Goal: Complete application form

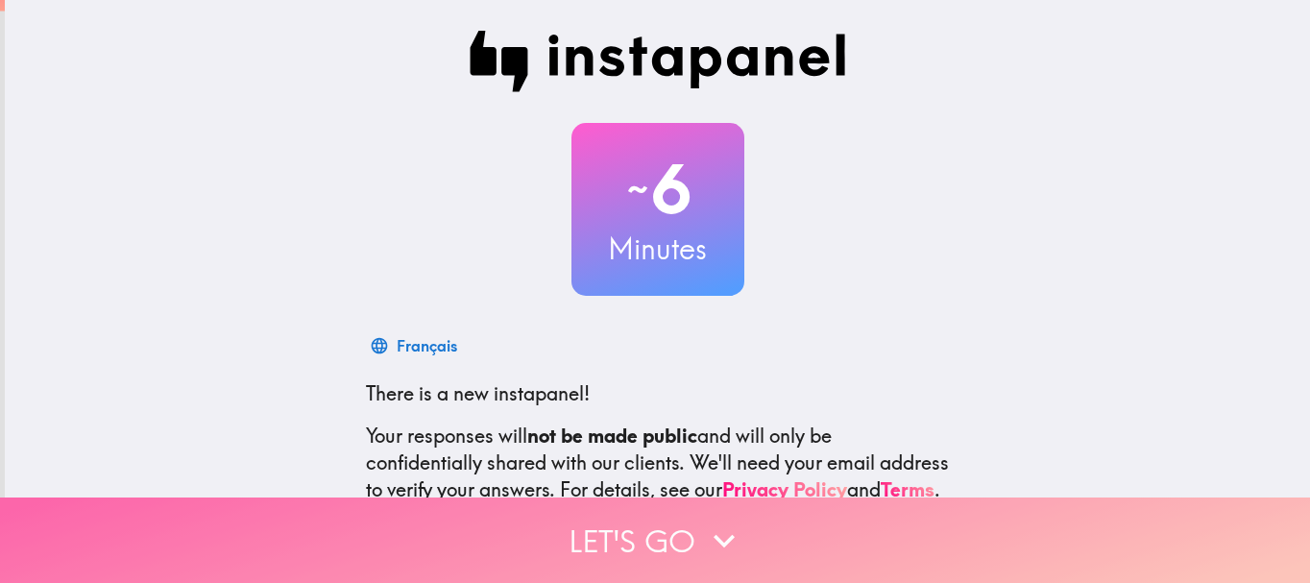
click at [669, 511] on button "Let's go" at bounding box center [655, 539] width 1310 height 85
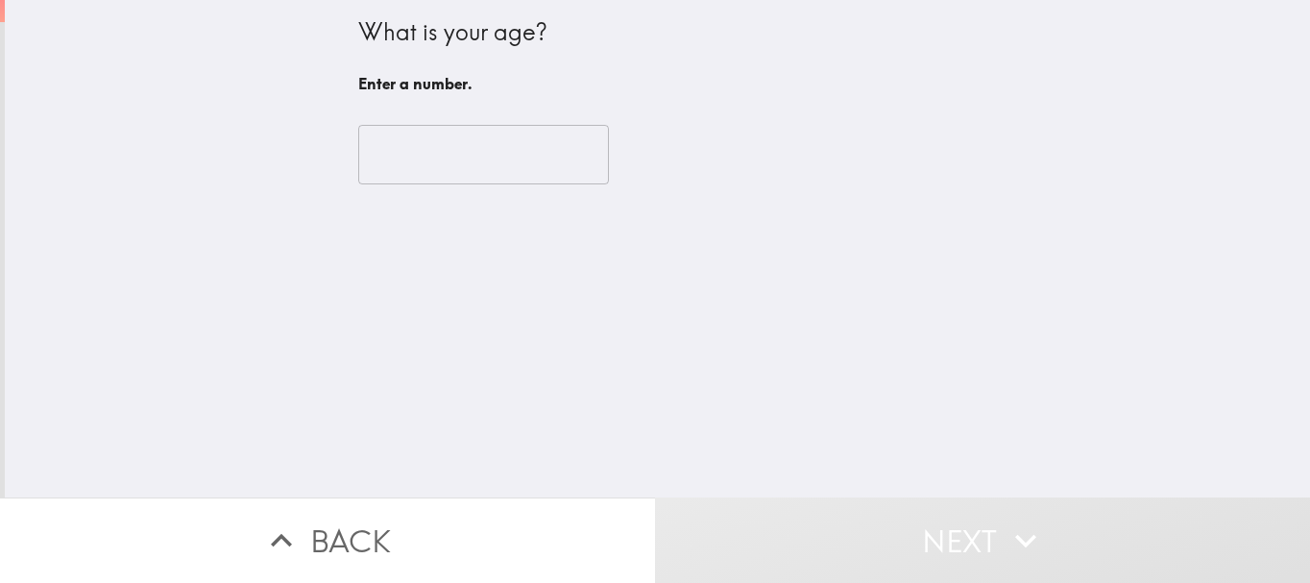
click at [513, 176] on input "number" at bounding box center [483, 155] width 251 height 60
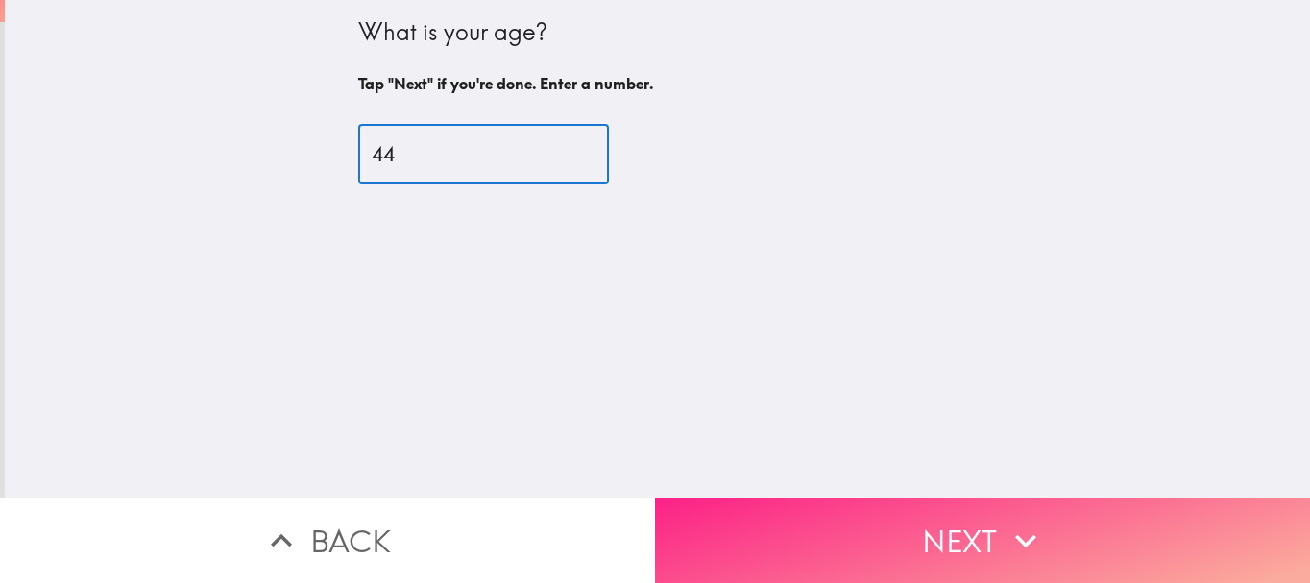
type input "44"
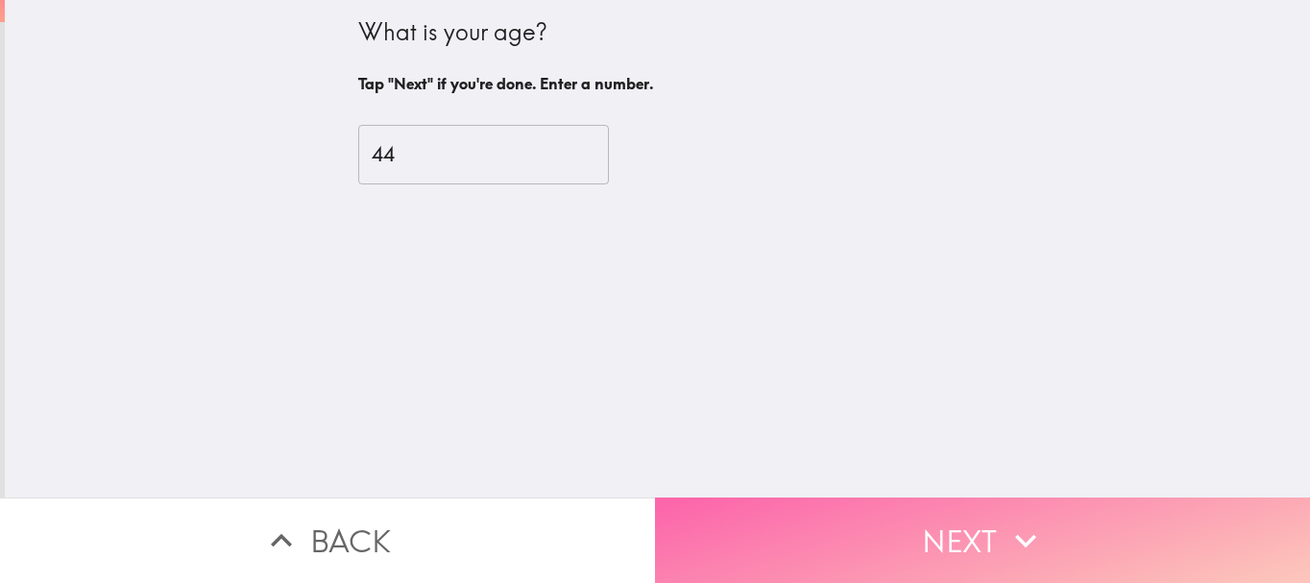
click at [937, 501] on button "Next" at bounding box center [982, 539] width 655 height 85
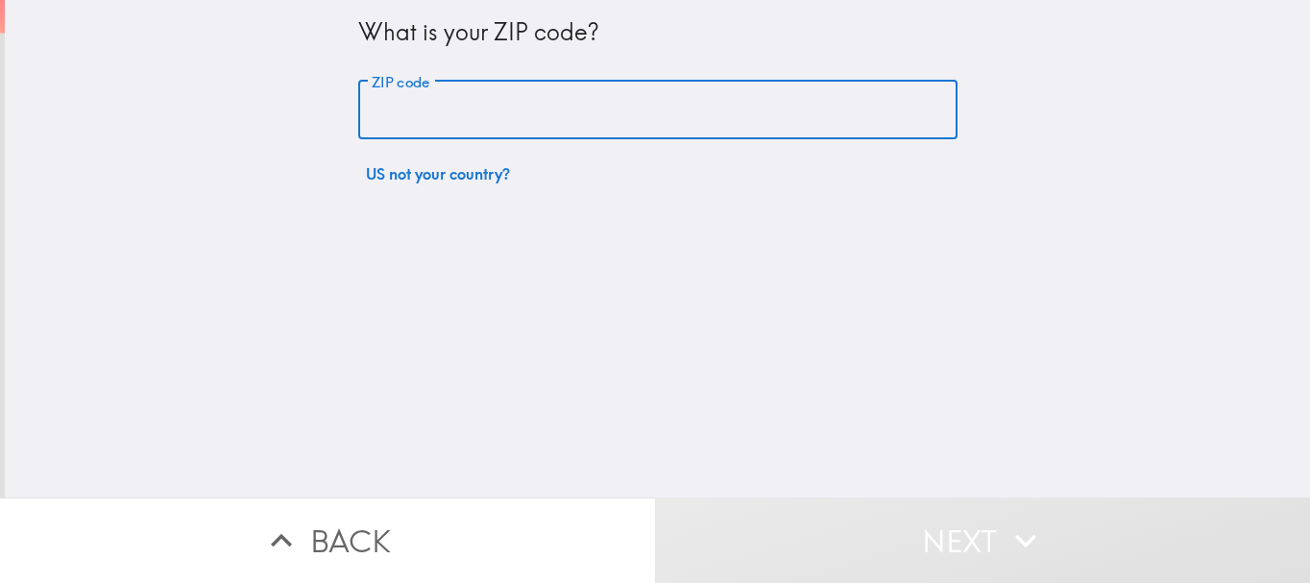
click at [534, 112] on input "ZIP code" at bounding box center [657, 111] width 599 height 60
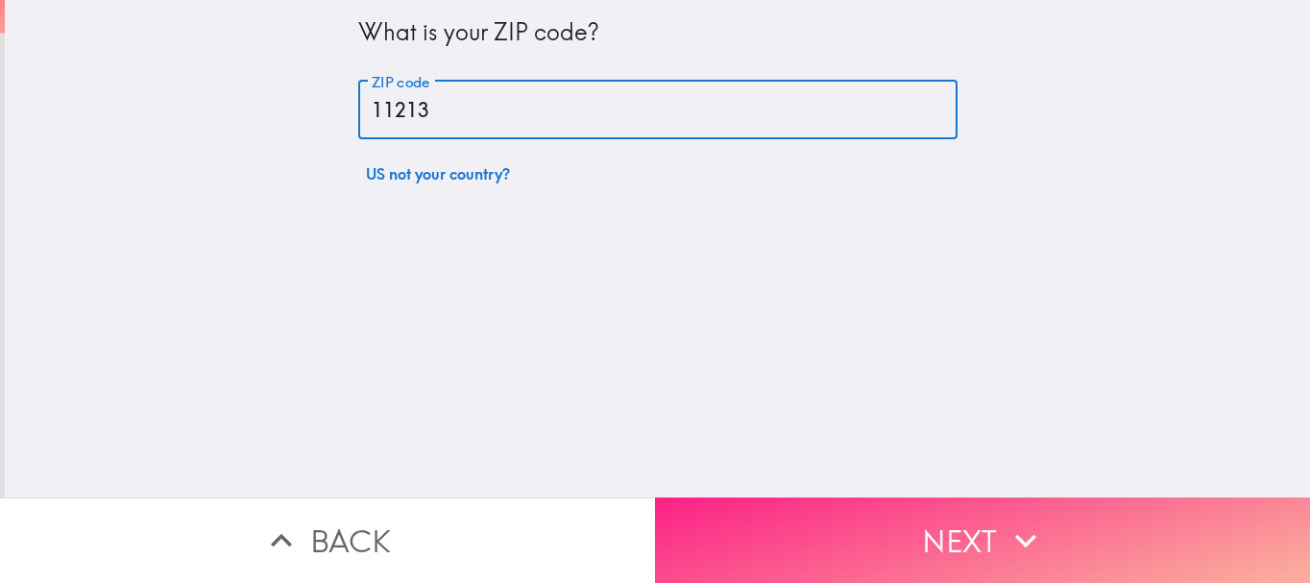
type input "11213"
click at [1044, 515] on button "Next" at bounding box center [982, 539] width 655 height 85
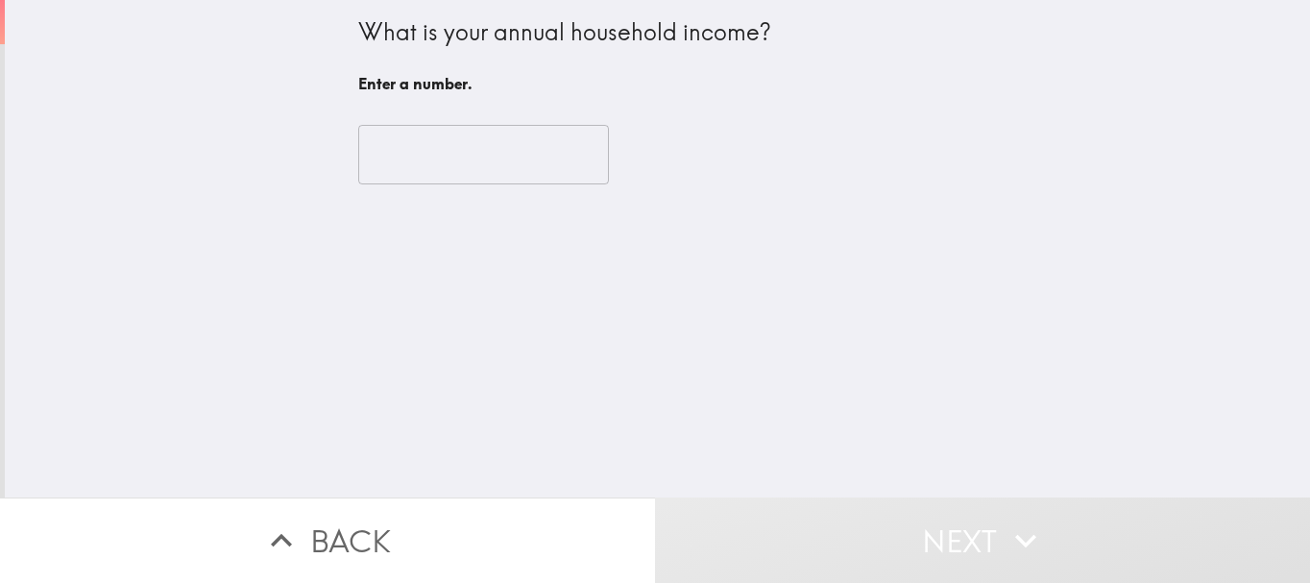
click at [457, 166] on input "number" at bounding box center [483, 155] width 251 height 60
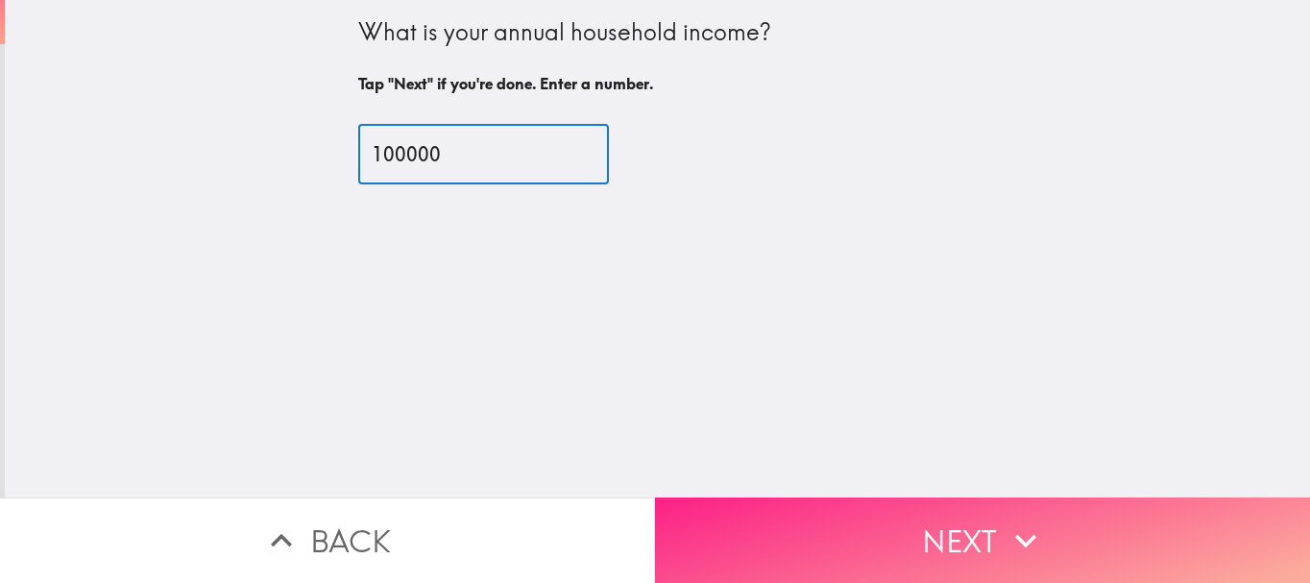
type input "100000"
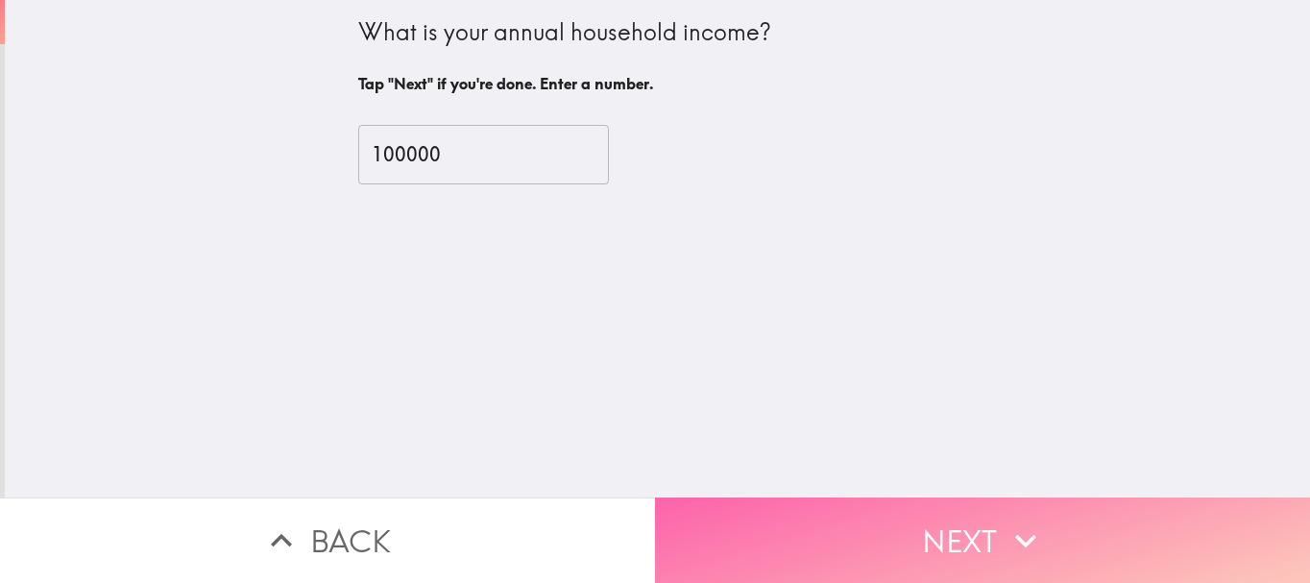
click at [959, 544] on button "Next" at bounding box center [982, 539] width 655 height 85
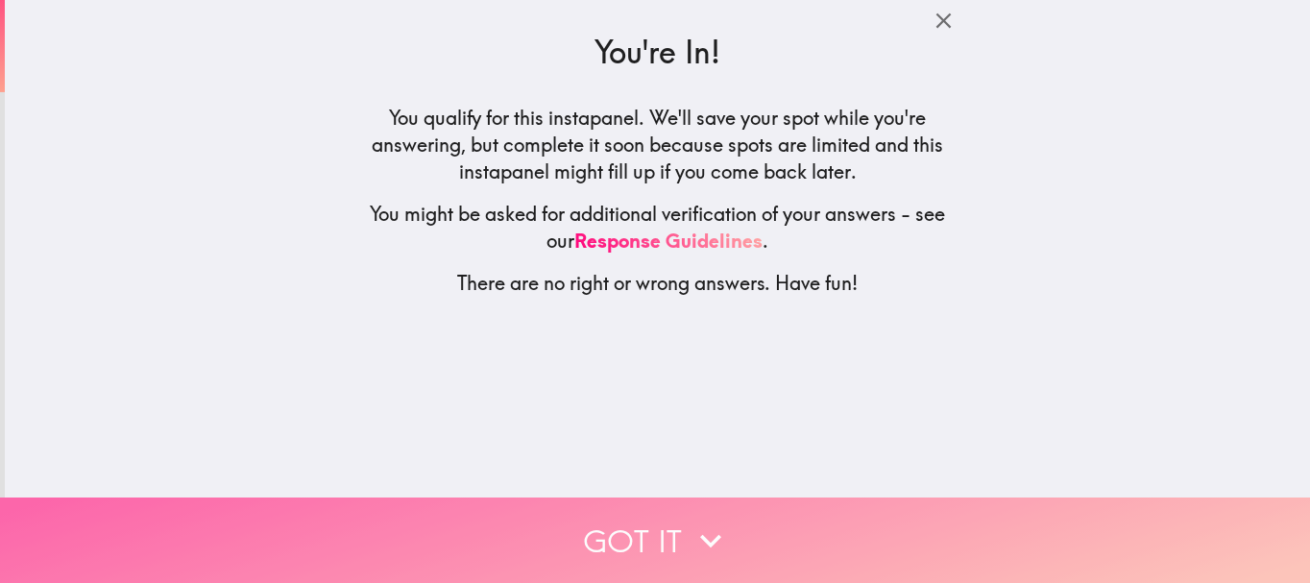
click at [680, 544] on button "Got it" at bounding box center [655, 539] width 1310 height 85
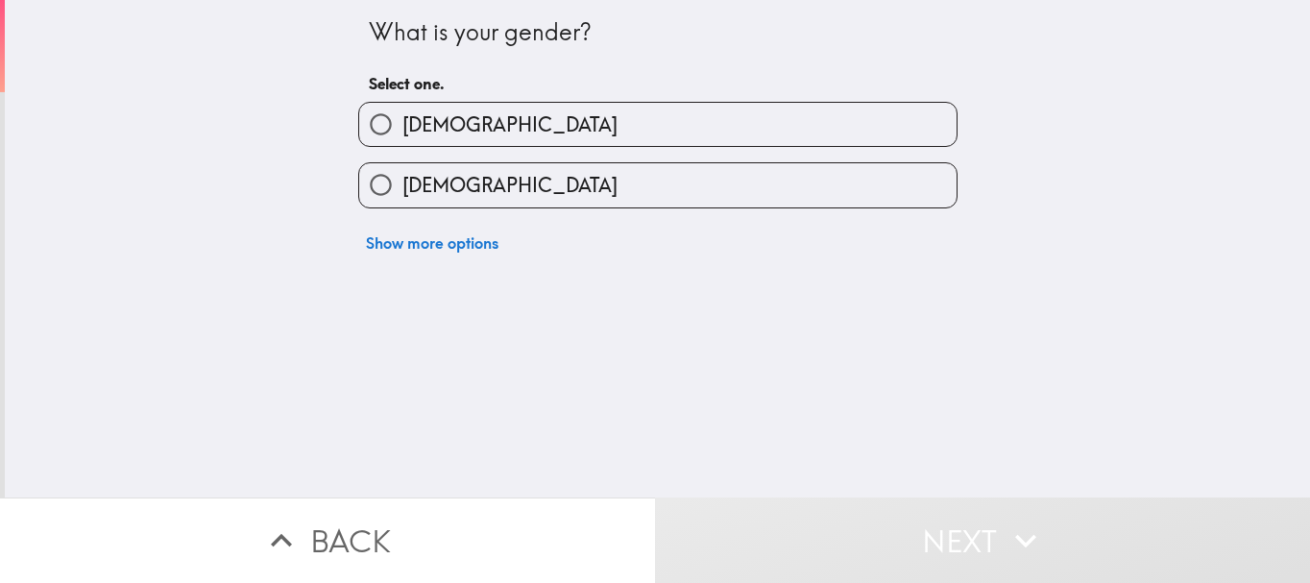
click at [627, 162] on div "[DEMOGRAPHIC_DATA]" at bounding box center [657, 184] width 599 height 45
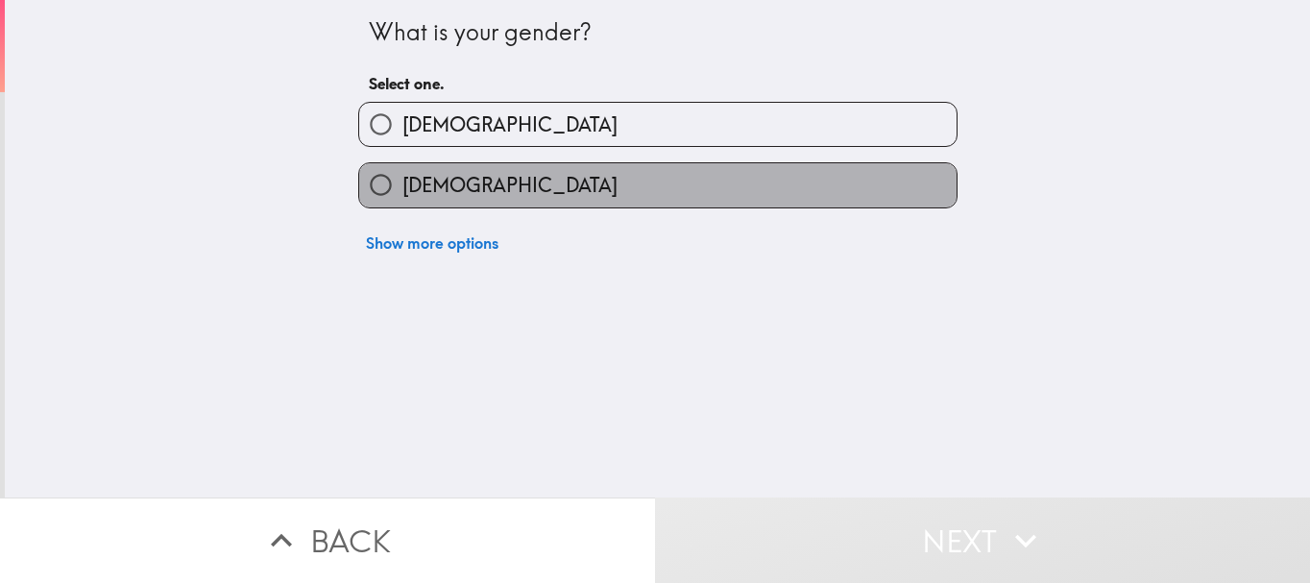
click at [486, 183] on label "[DEMOGRAPHIC_DATA]" at bounding box center [657, 184] width 597 height 43
click at [402, 183] on input "[DEMOGRAPHIC_DATA]" at bounding box center [380, 184] width 43 height 43
radio input "true"
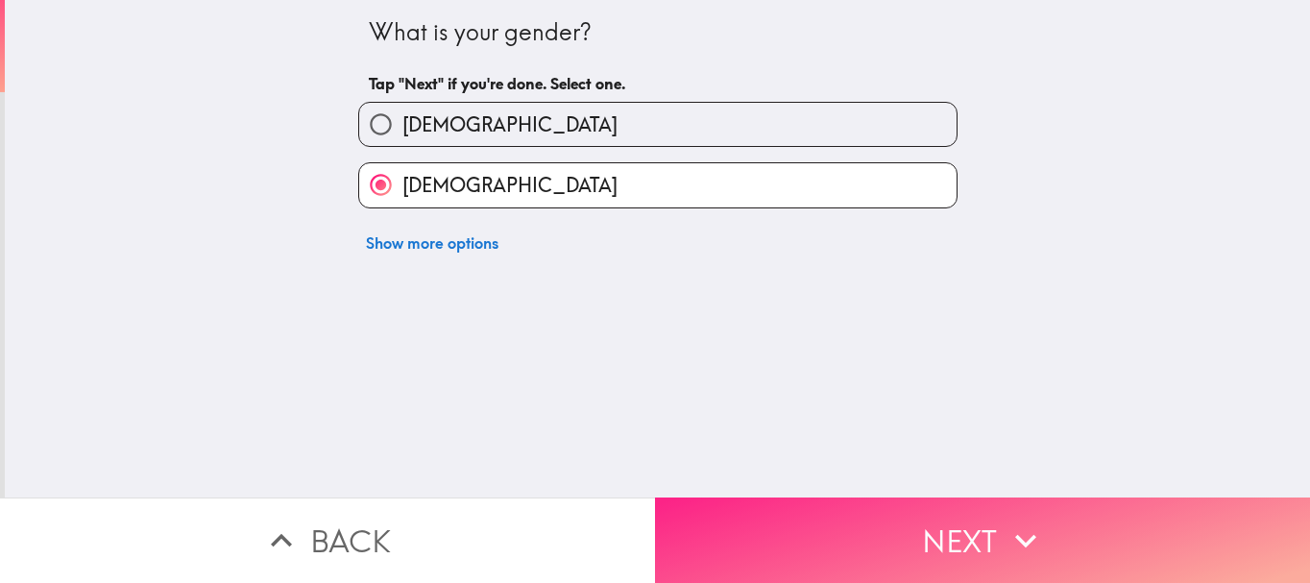
click at [809, 530] on button "Next" at bounding box center [982, 539] width 655 height 85
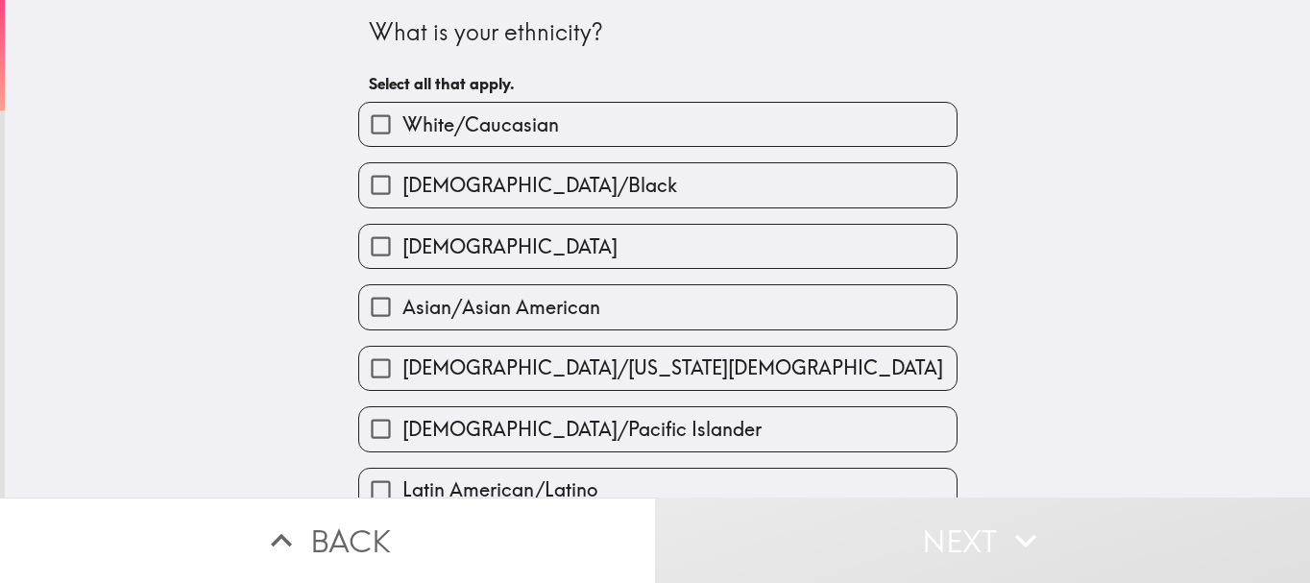
click at [503, 112] on span "White/Caucasian" at bounding box center [480, 124] width 157 height 27
click at [402, 112] on input "White/Caucasian" at bounding box center [380, 124] width 43 height 43
checkbox input "true"
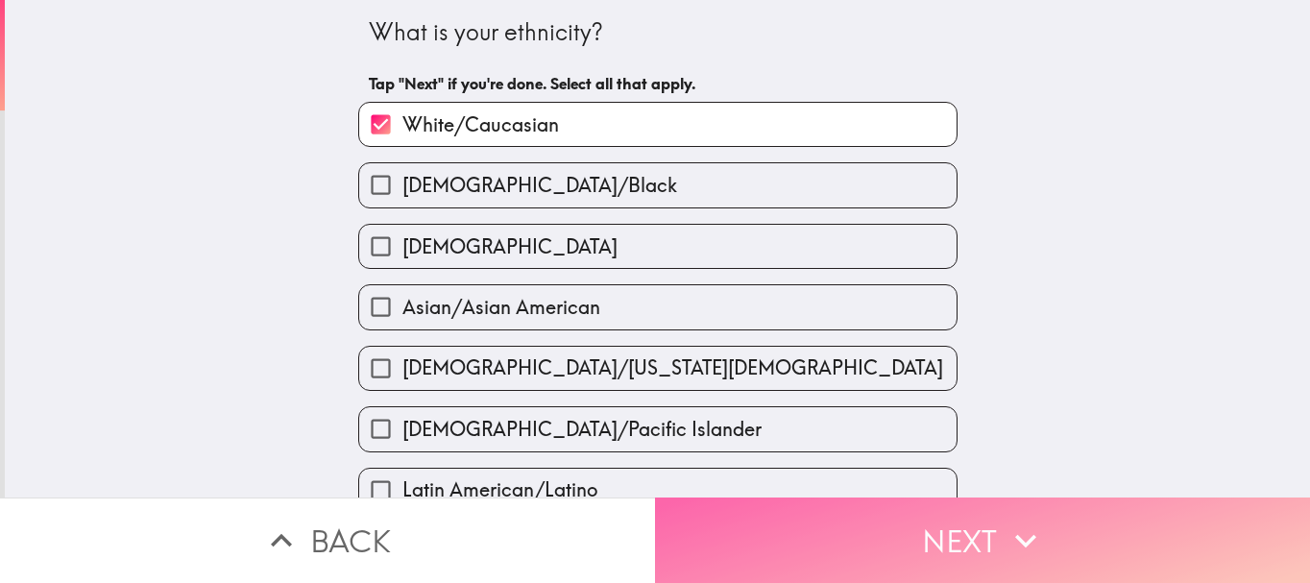
click at [979, 535] on button "Next" at bounding box center [982, 539] width 655 height 85
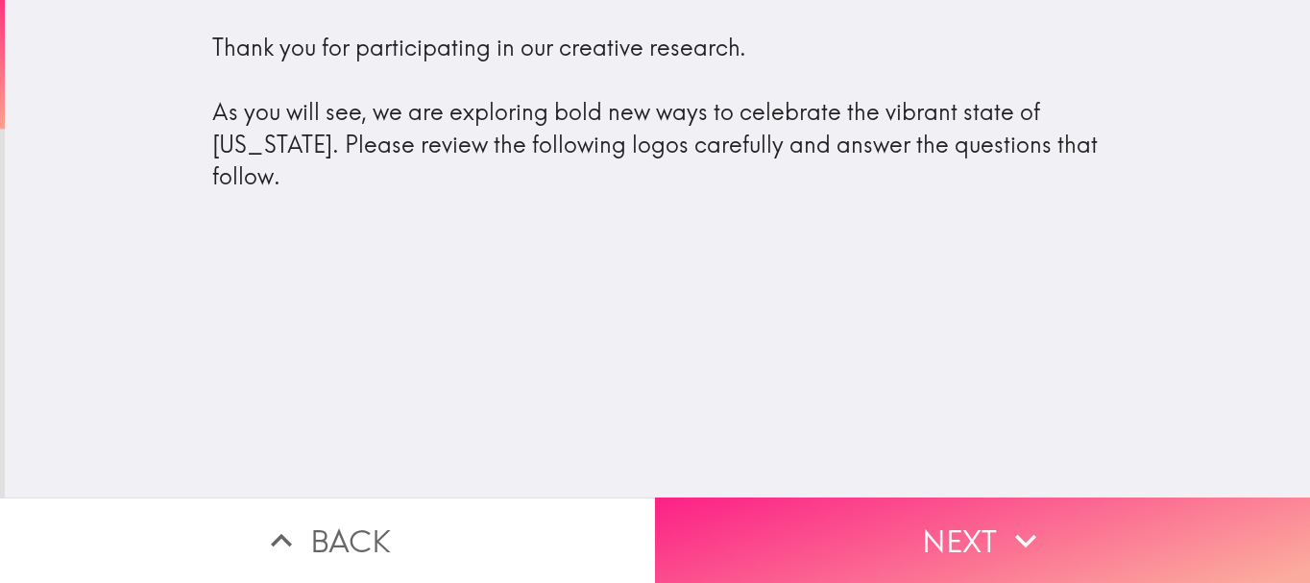
click at [918, 542] on button "Next" at bounding box center [982, 539] width 655 height 85
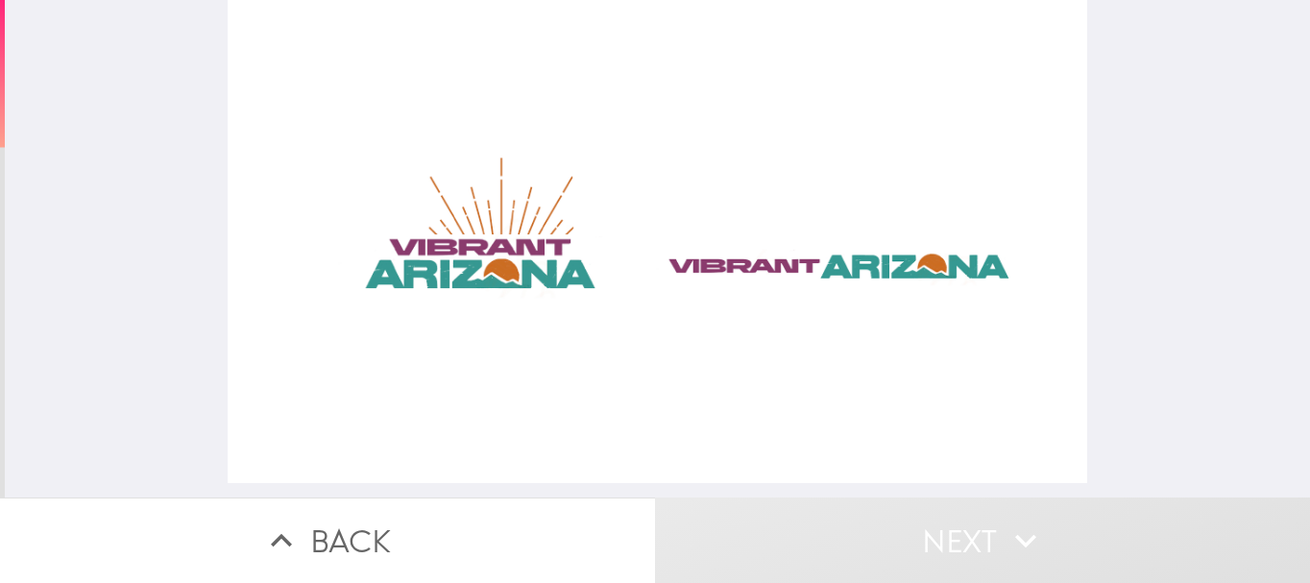
click at [514, 254] on div at bounding box center [657, 241] width 858 height 483
click at [722, 277] on div at bounding box center [657, 241] width 858 height 483
click at [885, 542] on button "Next" at bounding box center [982, 539] width 655 height 85
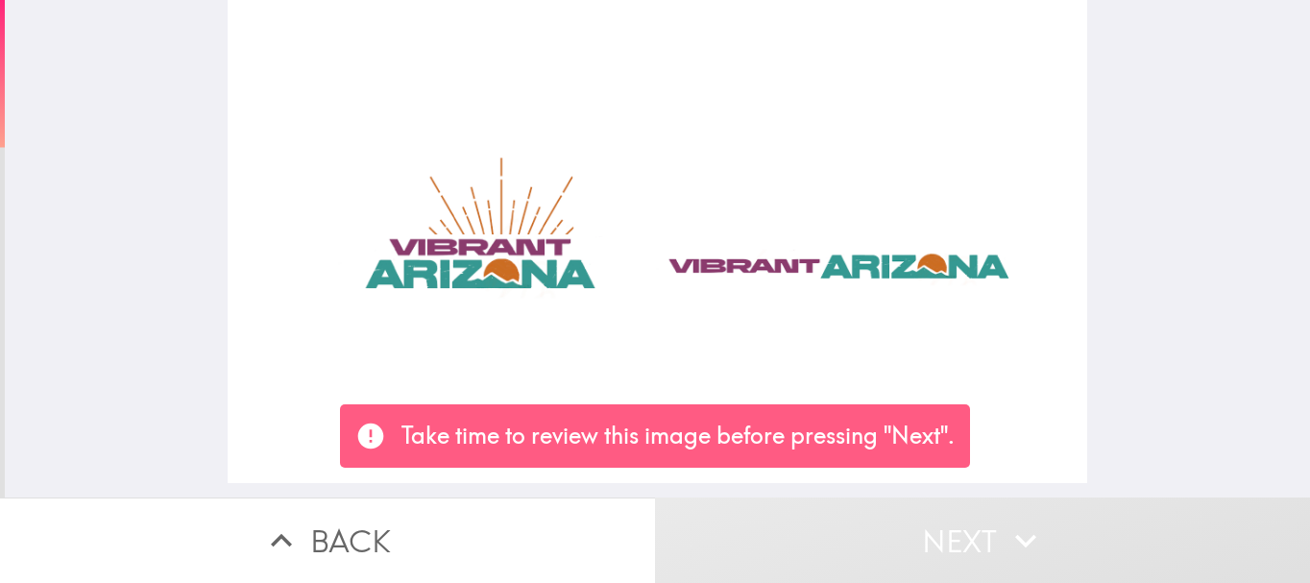
click at [497, 232] on div at bounding box center [657, 241] width 858 height 483
click at [520, 288] on div at bounding box center [657, 241] width 858 height 483
drag, startPoint x: 826, startPoint y: 313, endPoint x: 861, endPoint y: 303, distance: 36.8
click at [839, 310] on div at bounding box center [657, 241] width 858 height 483
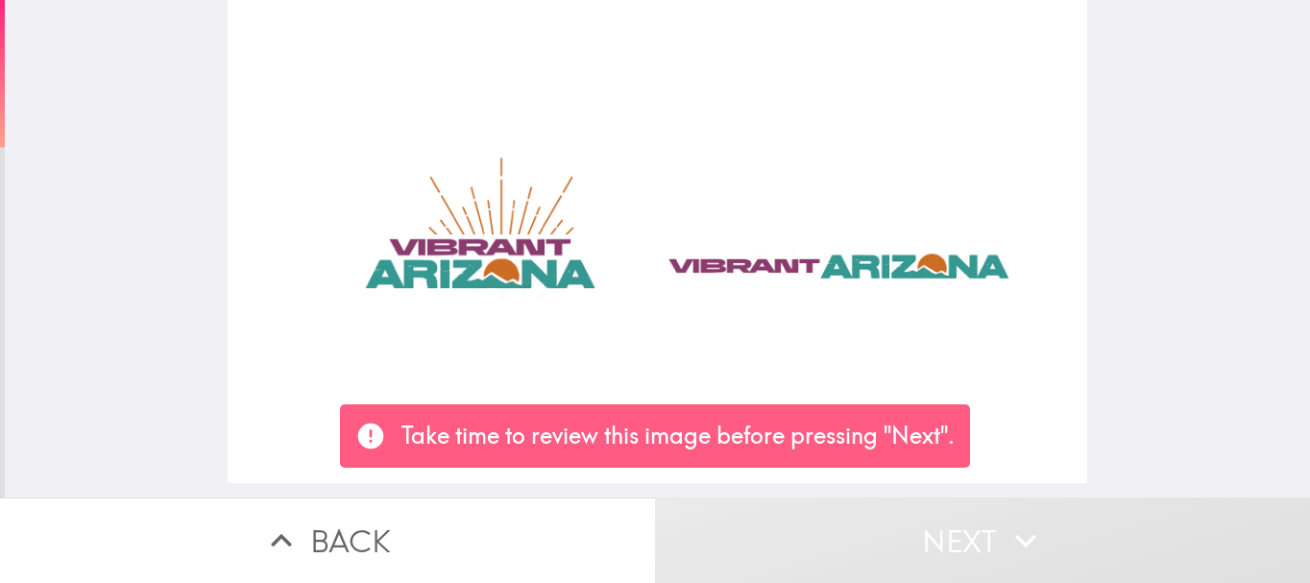
click at [954, 222] on div at bounding box center [657, 241] width 858 height 483
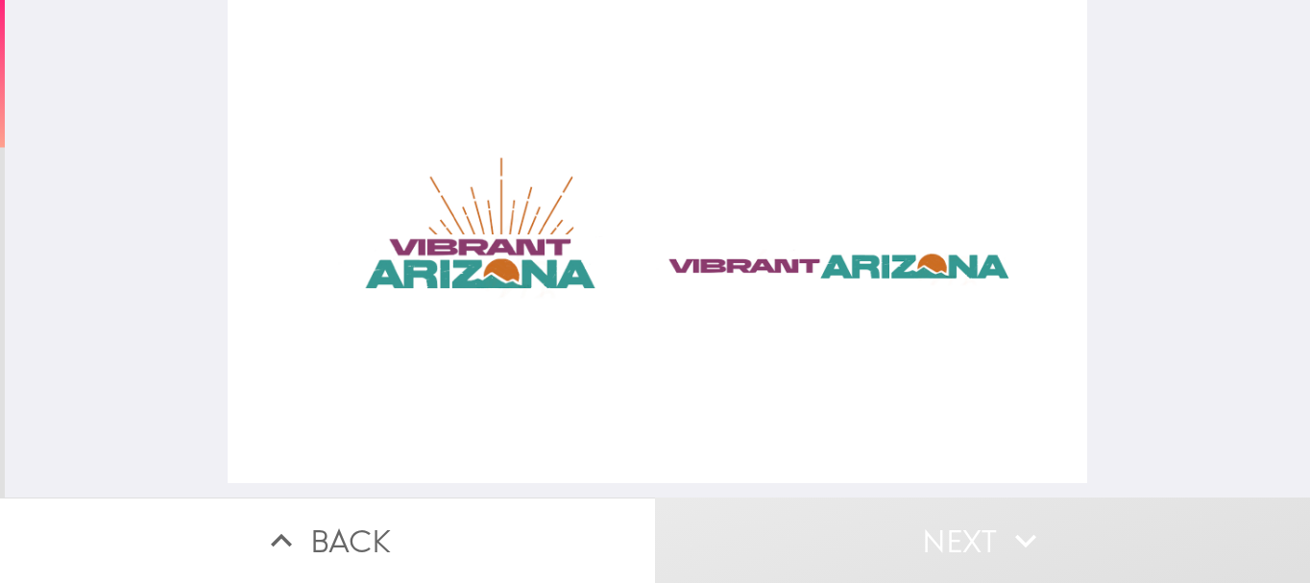
click at [474, 269] on div at bounding box center [657, 241] width 858 height 483
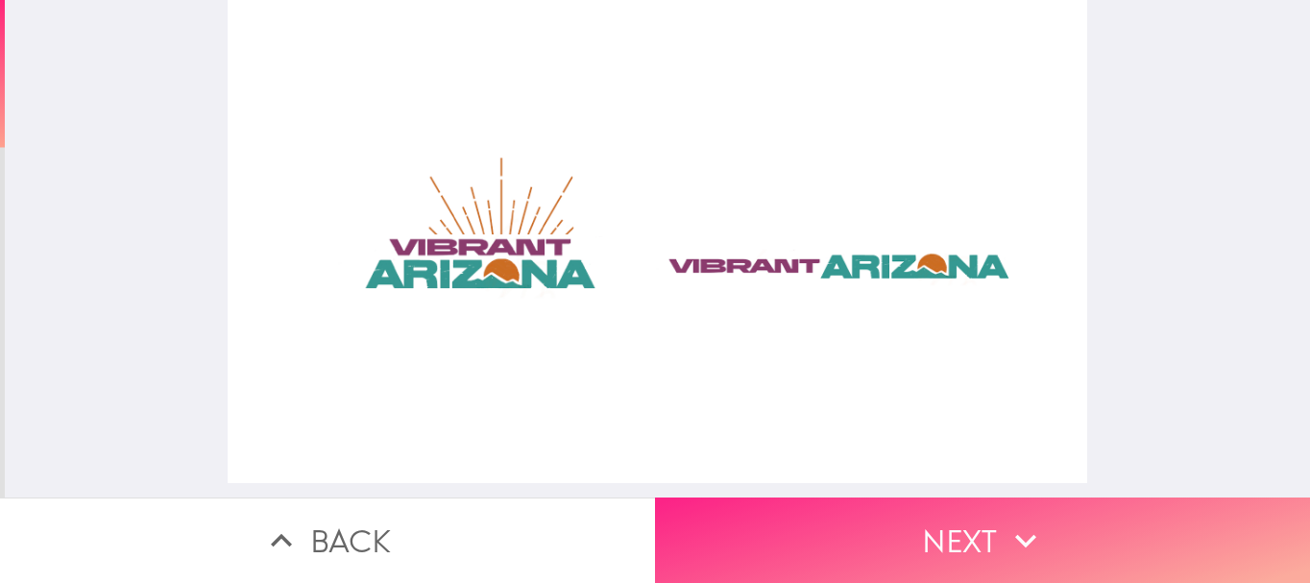
click at [867, 508] on button "Next" at bounding box center [982, 539] width 655 height 85
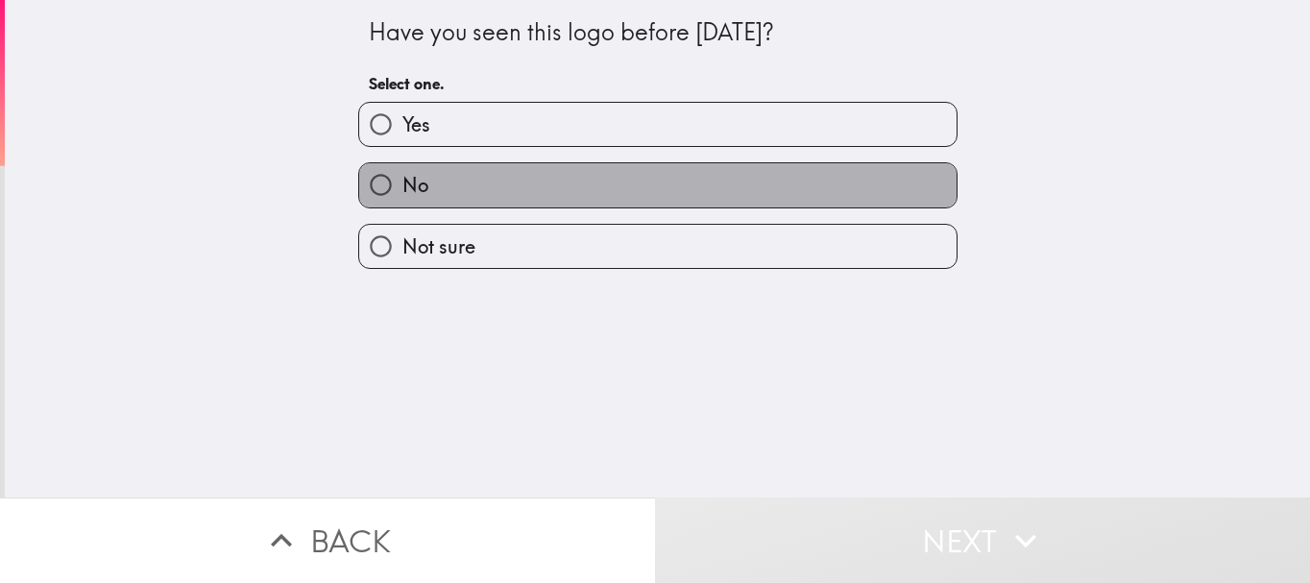
click at [644, 186] on label "No" at bounding box center [657, 184] width 597 height 43
click at [402, 186] on input "No" at bounding box center [380, 184] width 43 height 43
radio input "true"
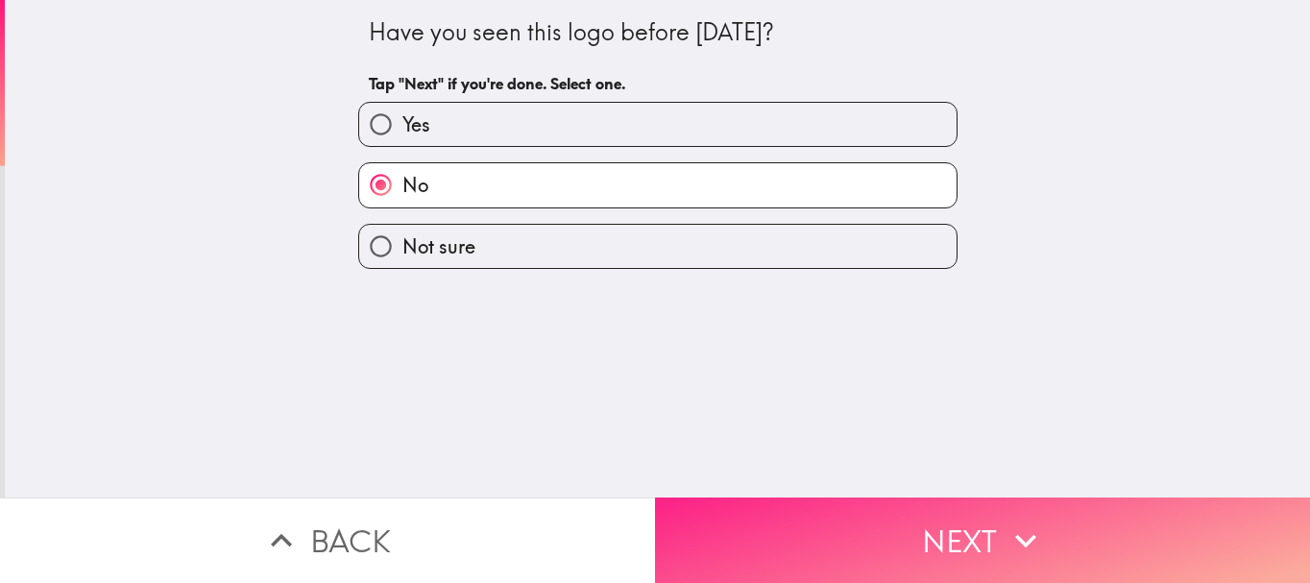
click at [1004, 527] on icon "button" at bounding box center [1025, 540] width 42 height 42
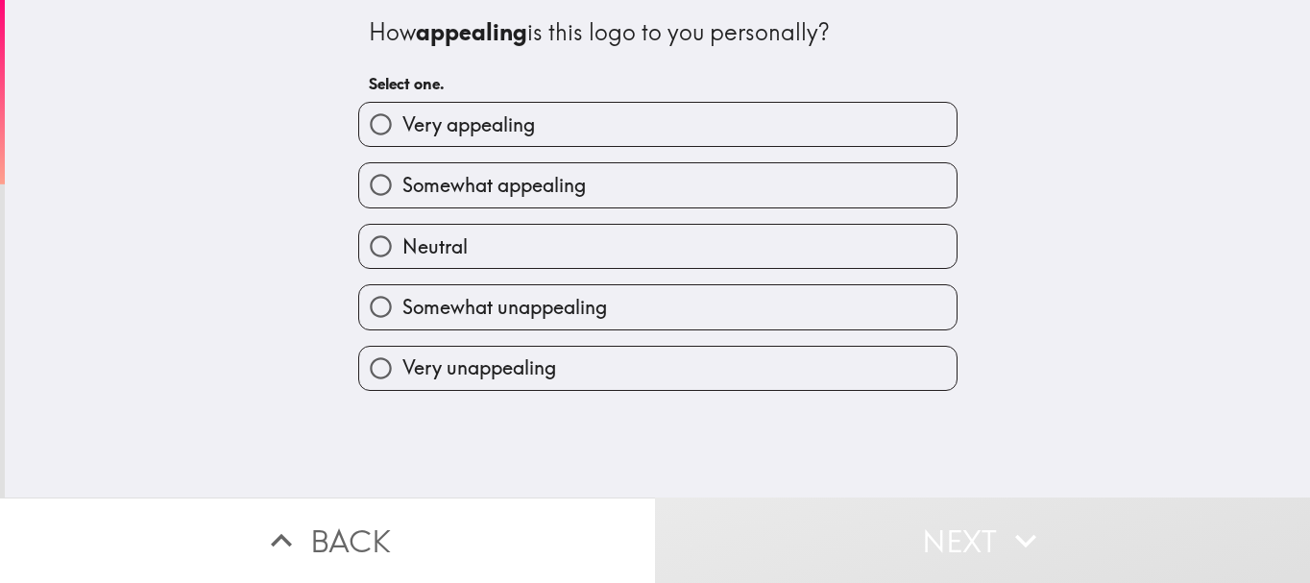
click at [574, 128] on label "Very appealing" at bounding box center [657, 124] width 597 height 43
click at [402, 128] on input "Very appealing" at bounding box center [380, 124] width 43 height 43
radio input "true"
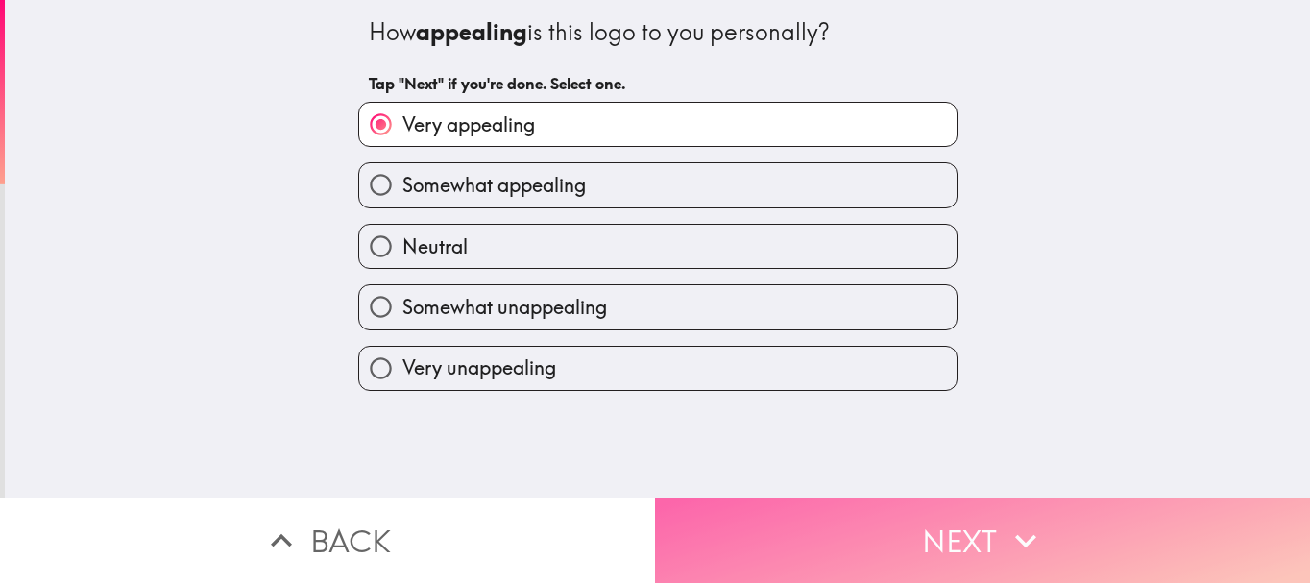
click at [979, 520] on button "Next" at bounding box center [982, 539] width 655 height 85
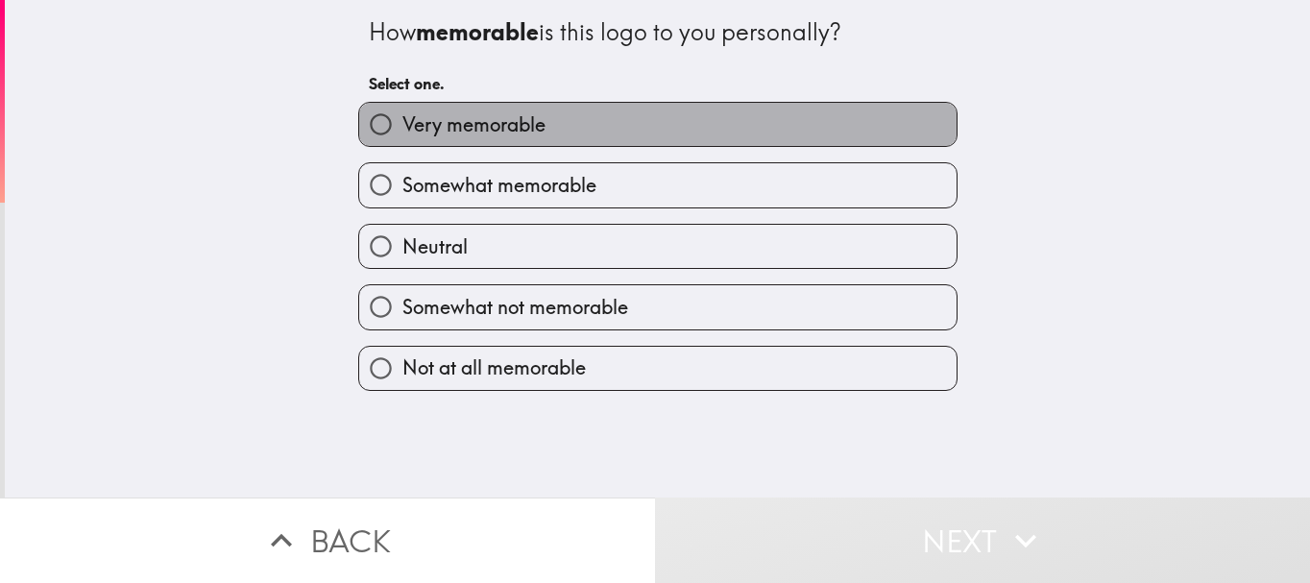
click at [607, 139] on label "Very memorable" at bounding box center [657, 124] width 597 height 43
click at [402, 139] on input "Very memorable" at bounding box center [380, 124] width 43 height 43
radio input "true"
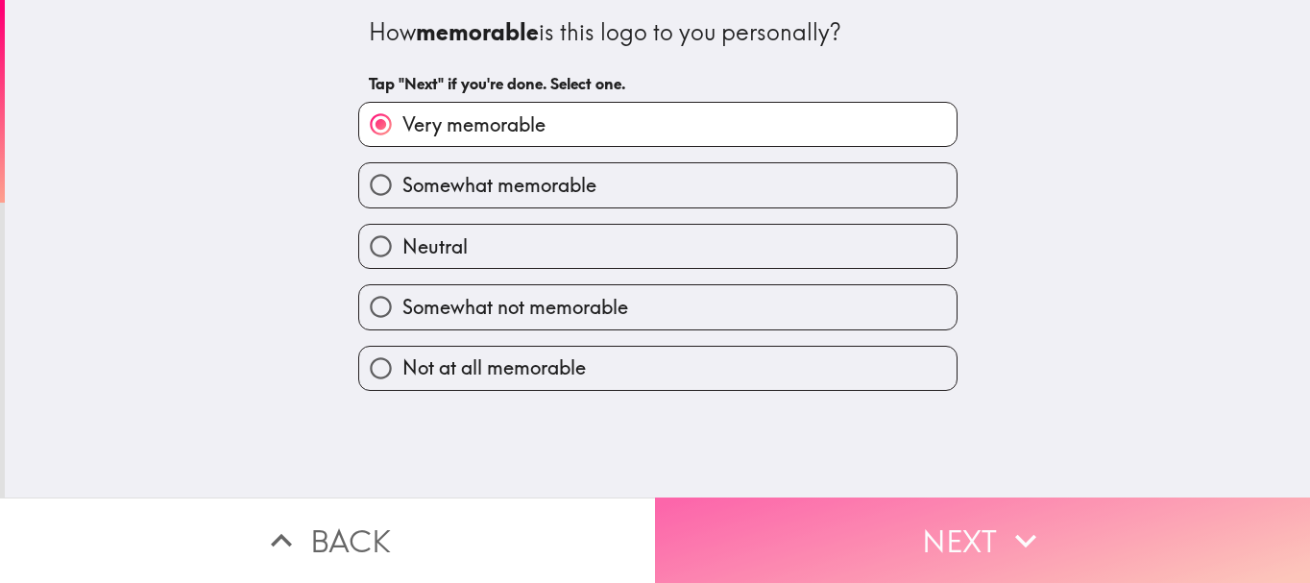
click at [878, 528] on button "Next" at bounding box center [982, 539] width 655 height 85
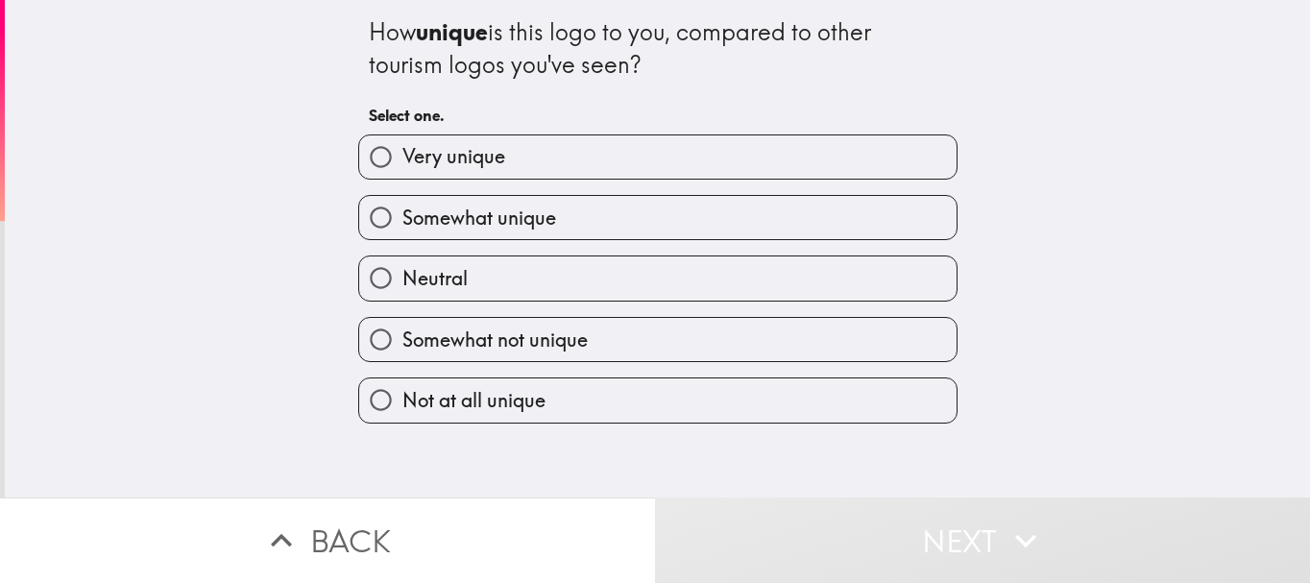
click at [694, 186] on div "Somewhat unique" at bounding box center [650, 210] width 615 height 60
click at [706, 224] on label "Somewhat unique" at bounding box center [657, 217] width 597 height 43
click at [402, 224] on input "Somewhat unique" at bounding box center [380, 217] width 43 height 43
radio input "true"
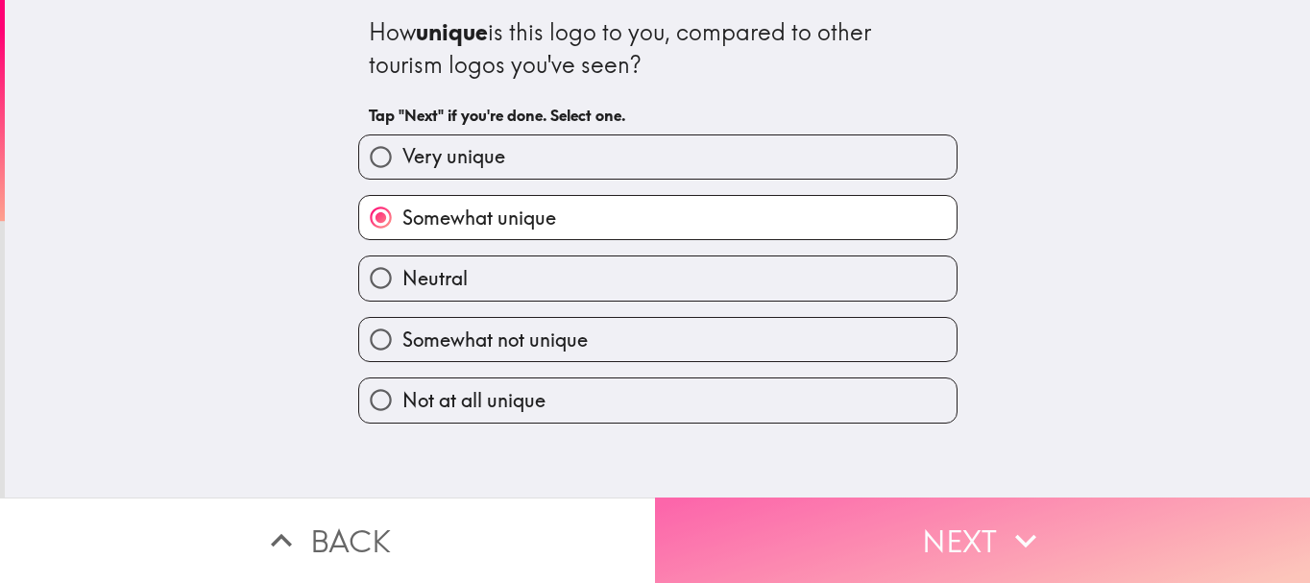
click at [964, 511] on button "Next" at bounding box center [982, 539] width 655 height 85
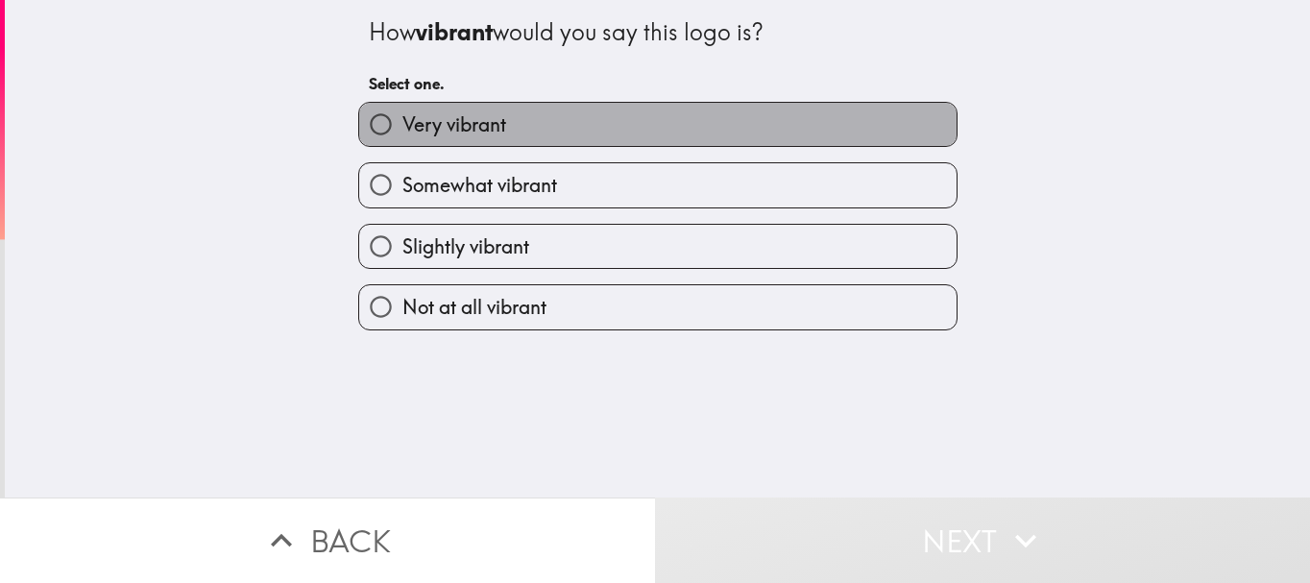
click at [623, 128] on label "Very vibrant" at bounding box center [657, 124] width 597 height 43
click at [402, 128] on input "Very vibrant" at bounding box center [380, 124] width 43 height 43
radio input "true"
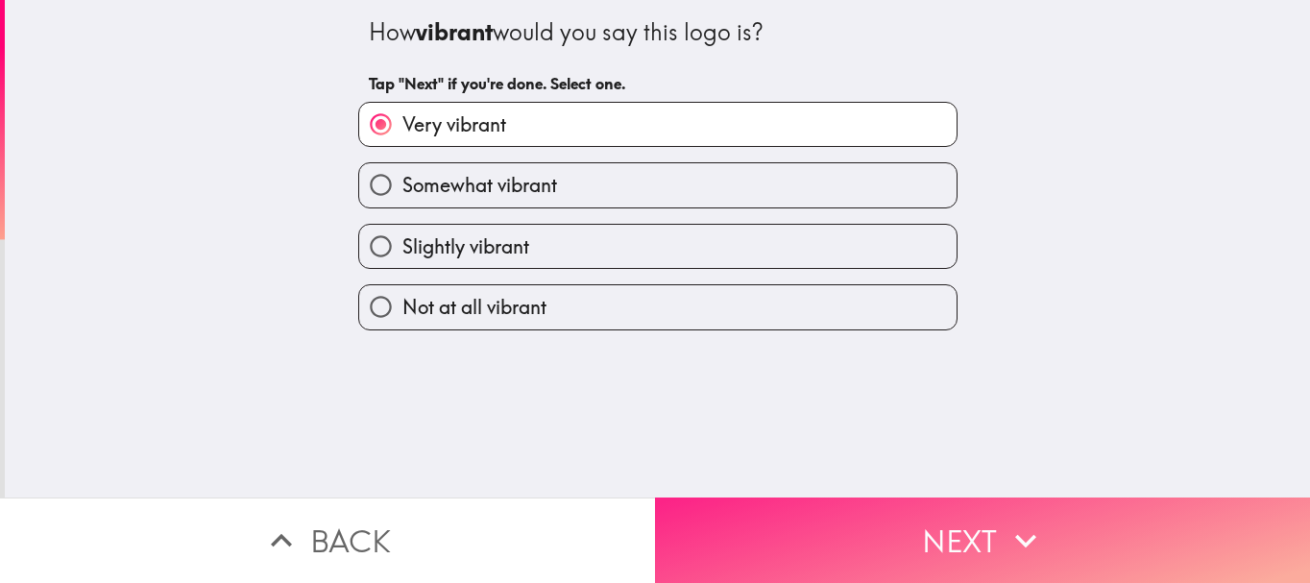
click at [1014, 545] on icon "button" at bounding box center [1025, 540] width 42 height 42
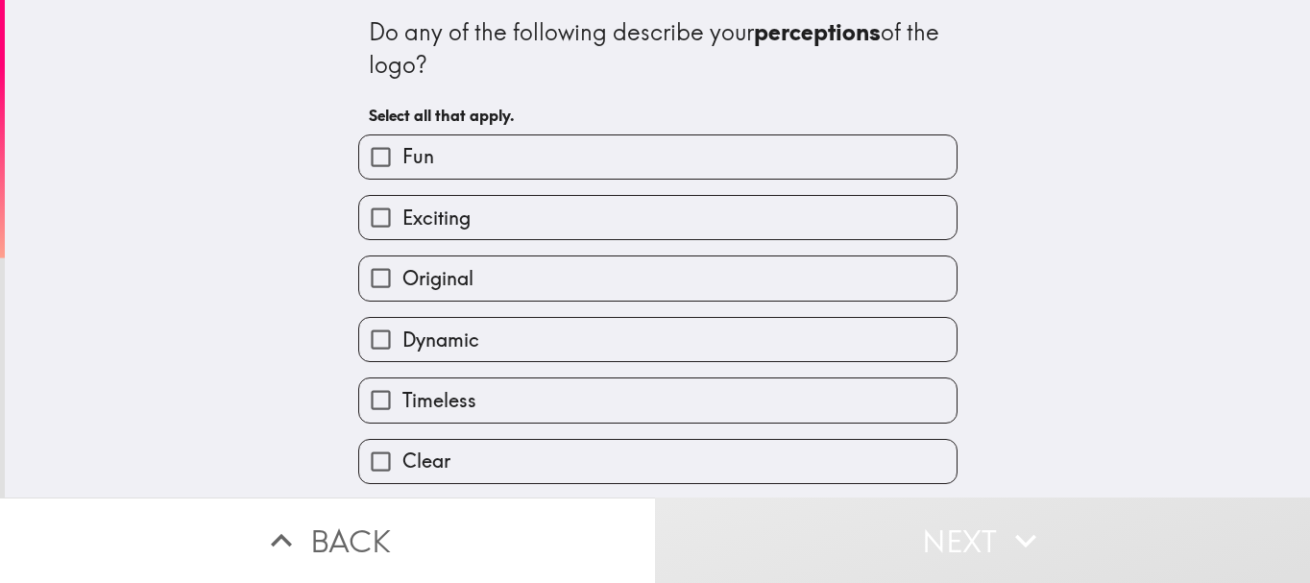
click at [585, 233] on label "Exciting" at bounding box center [657, 217] width 597 height 43
click at [402, 233] on input "Exciting" at bounding box center [380, 217] width 43 height 43
checkbox input "true"
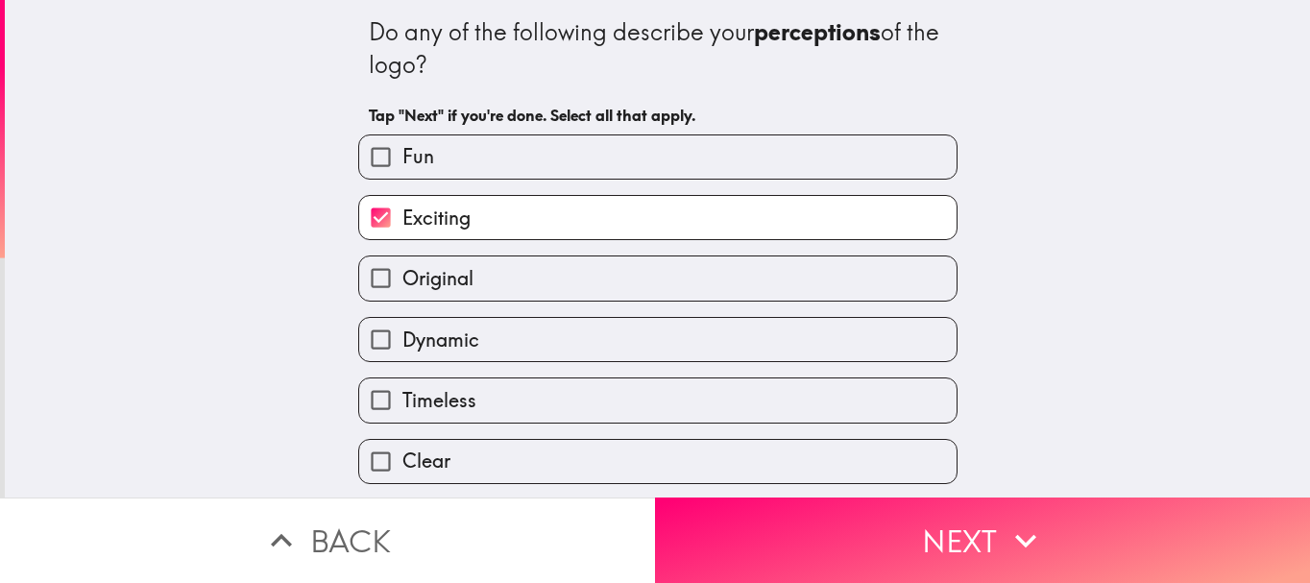
click at [520, 304] on div "Dynamic" at bounding box center [650, 332] width 615 height 60
click at [380, 284] on input "Original" at bounding box center [380, 277] width 43 height 43
checkbox input "true"
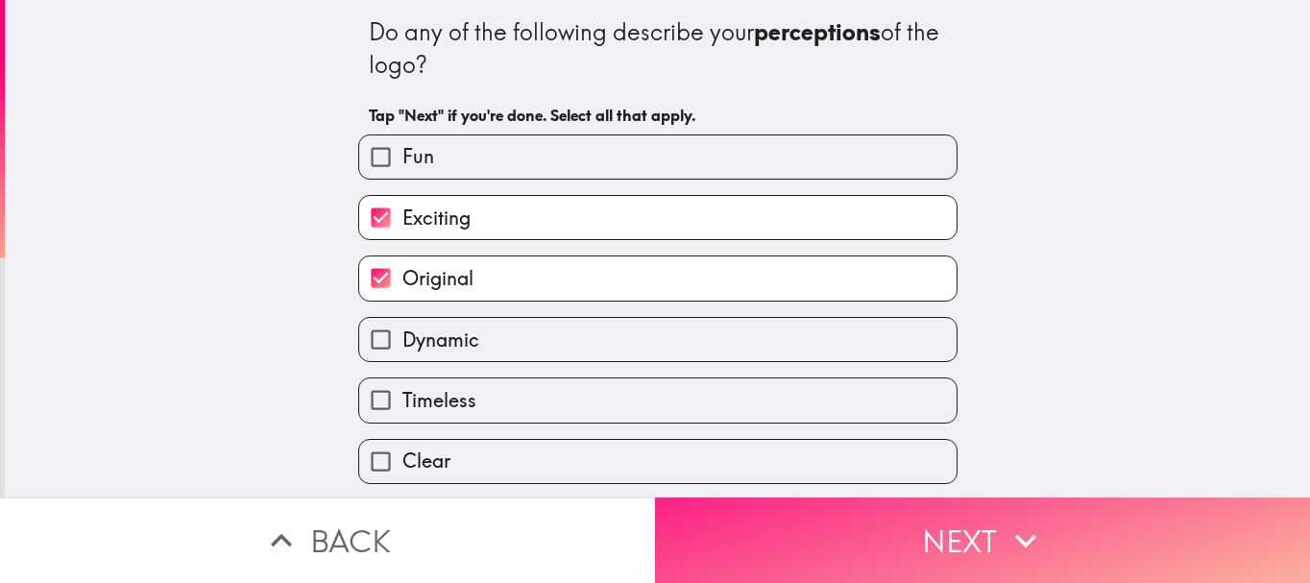
click at [887, 510] on button "Next" at bounding box center [982, 539] width 655 height 85
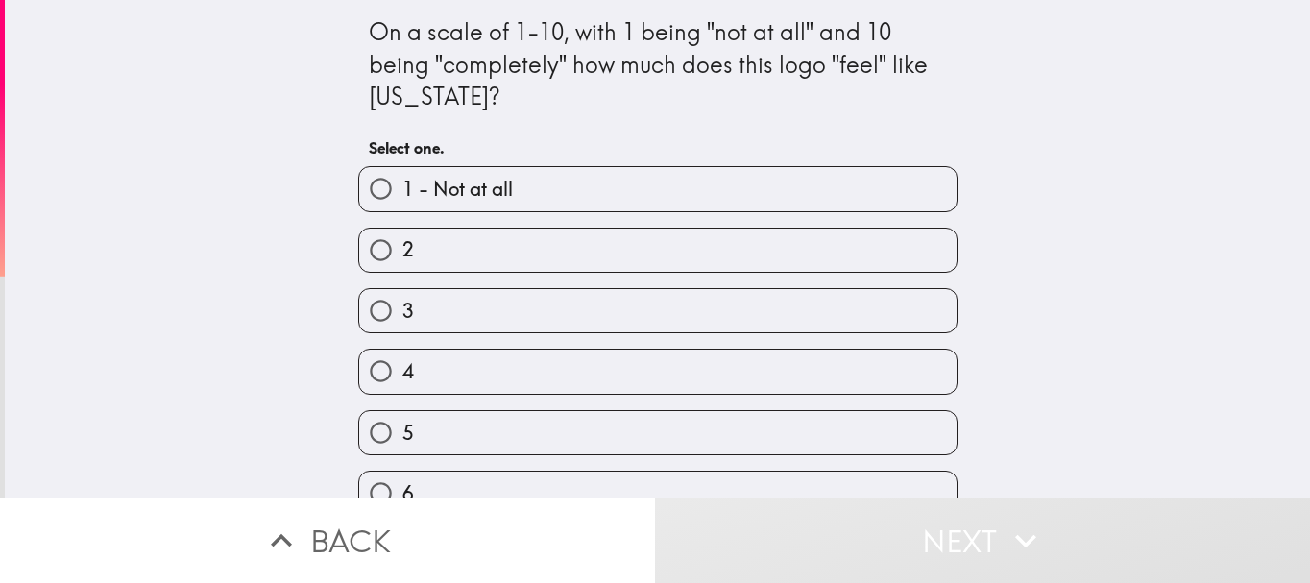
click at [658, 387] on label "4" at bounding box center [657, 371] width 597 height 43
click at [402, 387] on input "4" at bounding box center [380, 371] width 43 height 43
radio input "true"
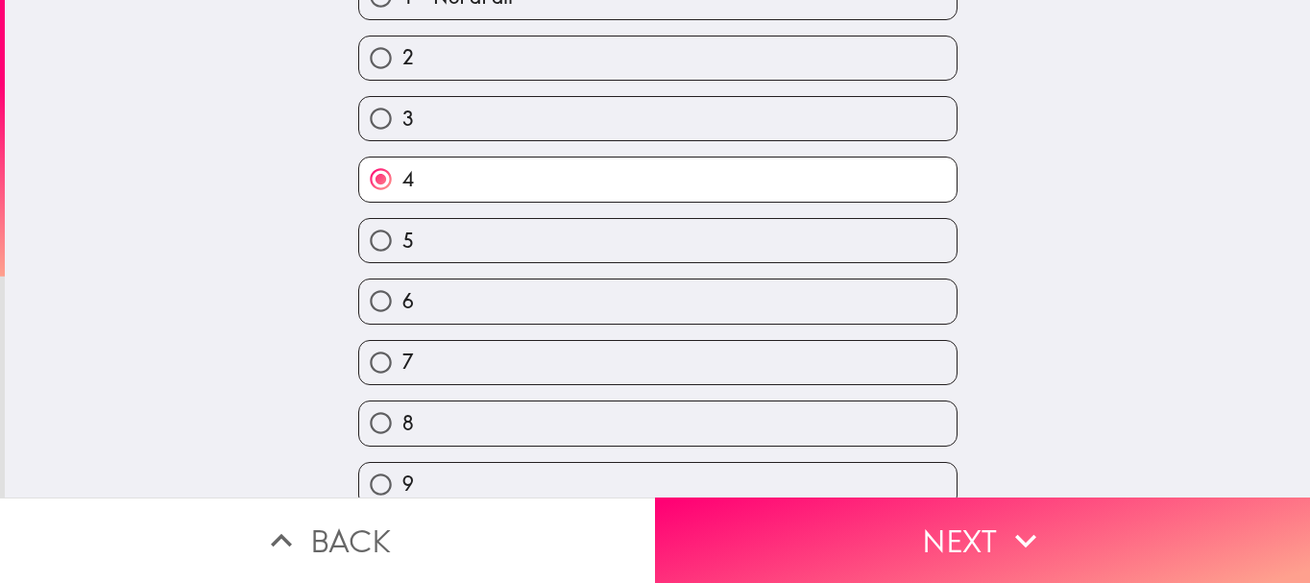
scroll to position [277, 0]
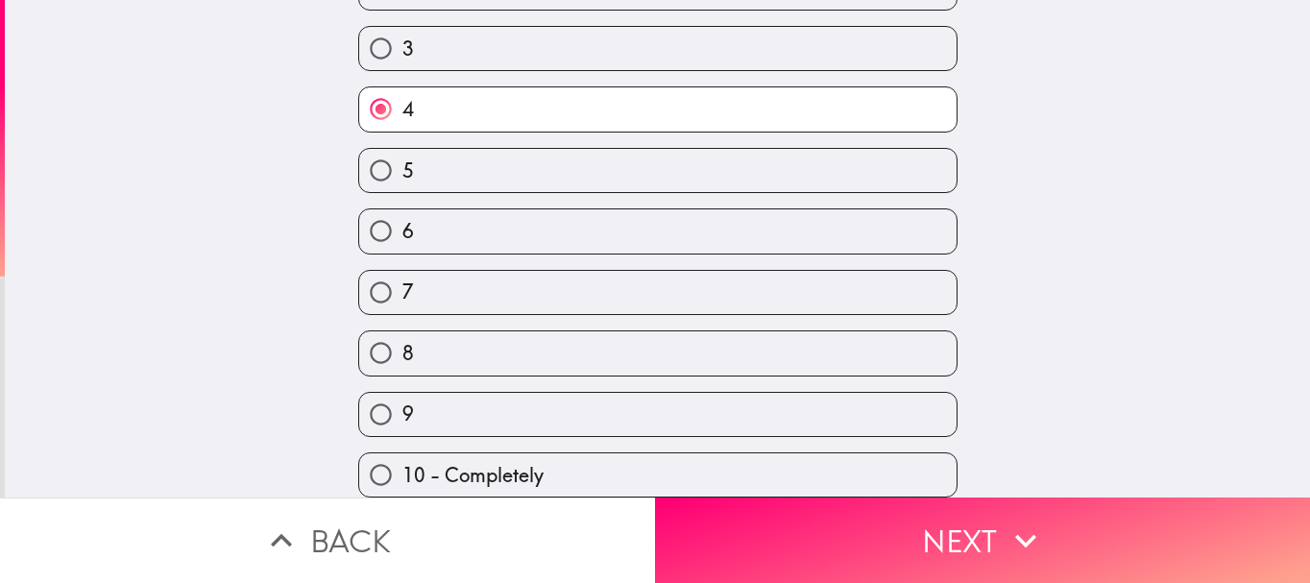
click at [560, 336] on label "8" at bounding box center [657, 352] width 597 height 43
click at [402, 336] on input "8" at bounding box center [380, 352] width 43 height 43
radio input "true"
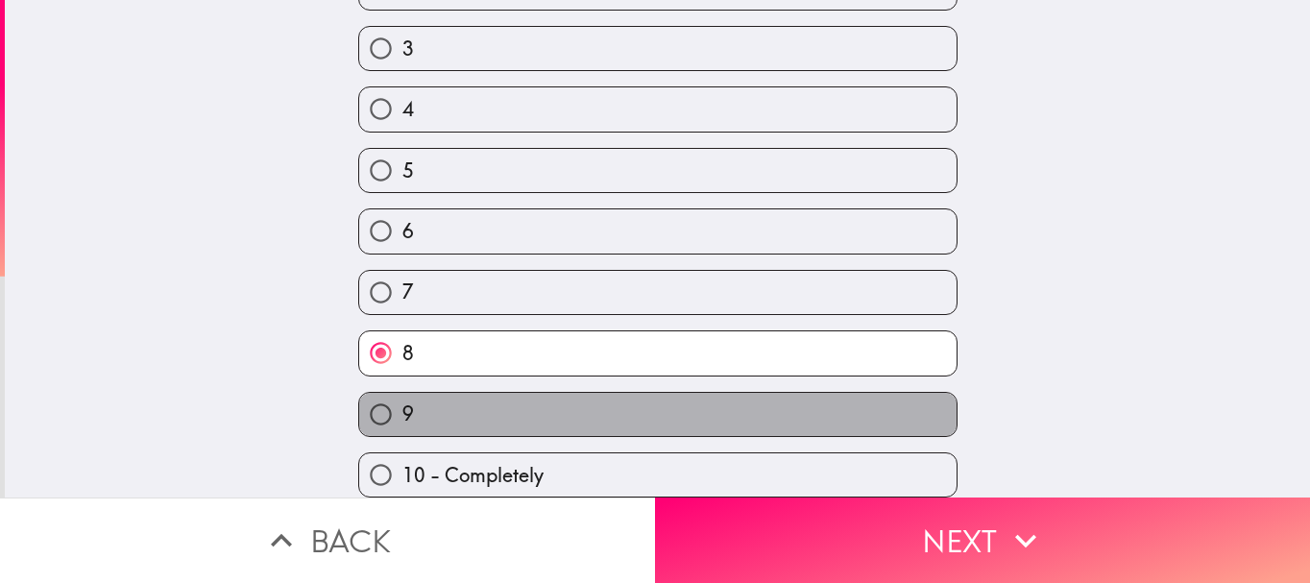
click at [525, 397] on label "9" at bounding box center [657, 414] width 597 height 43
click at [402, 397] on input "9" at bounding box center [380, 414] width 43 height 43
radio input "true"
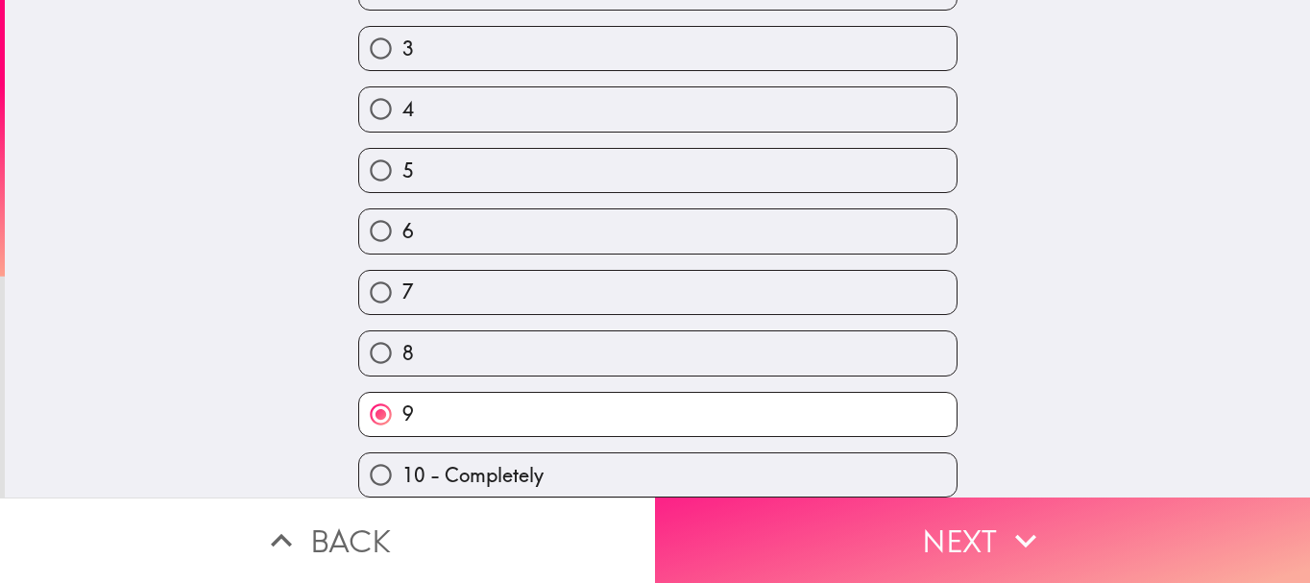
click at [957, 535] on button "Next" at bounding box center [982, 539] width 655 height 85
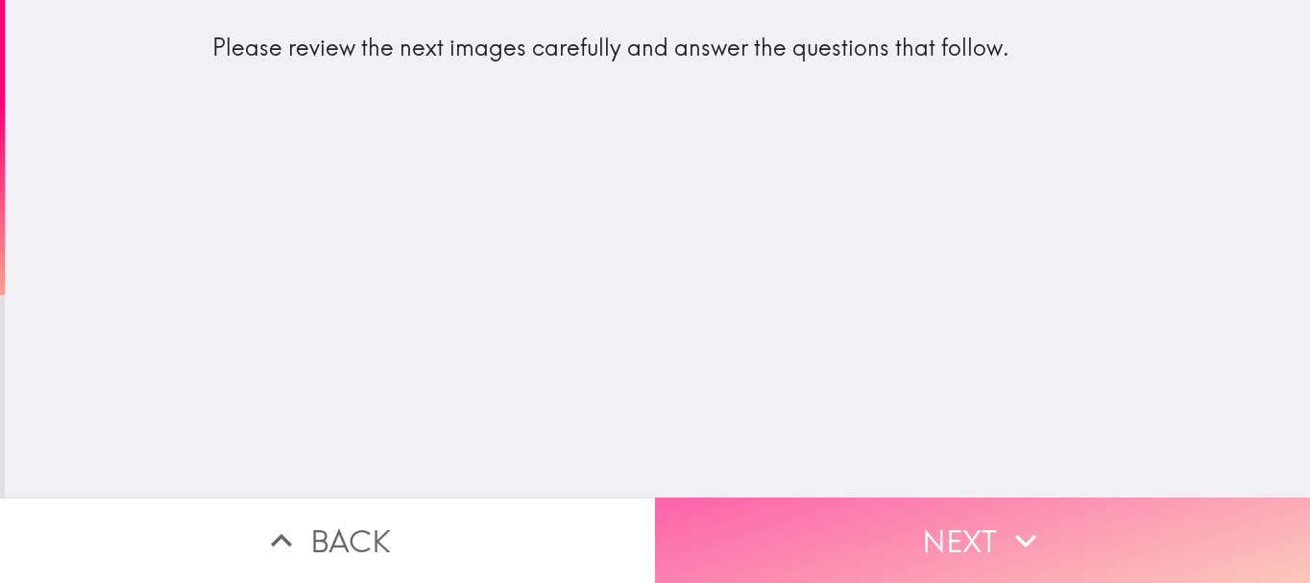
click at [798, 525] on button "Next" at bounding box center [982, 539] width 655 height 85
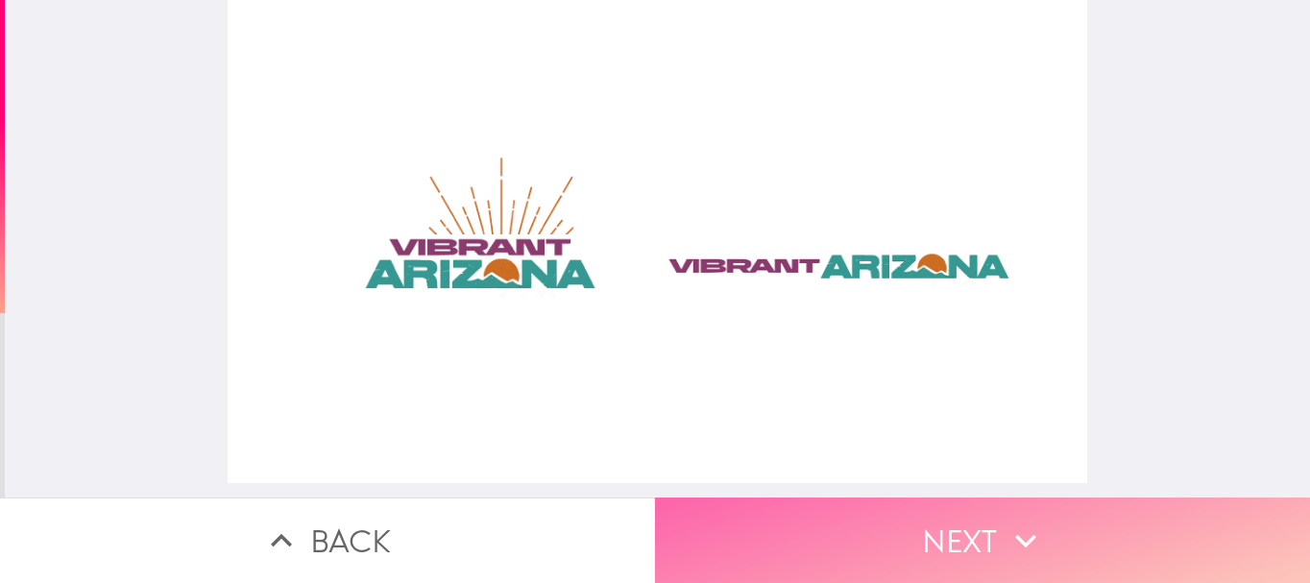
click at [785, 504] on button "Next" at bounding box center [982, 539] width 655 height 85
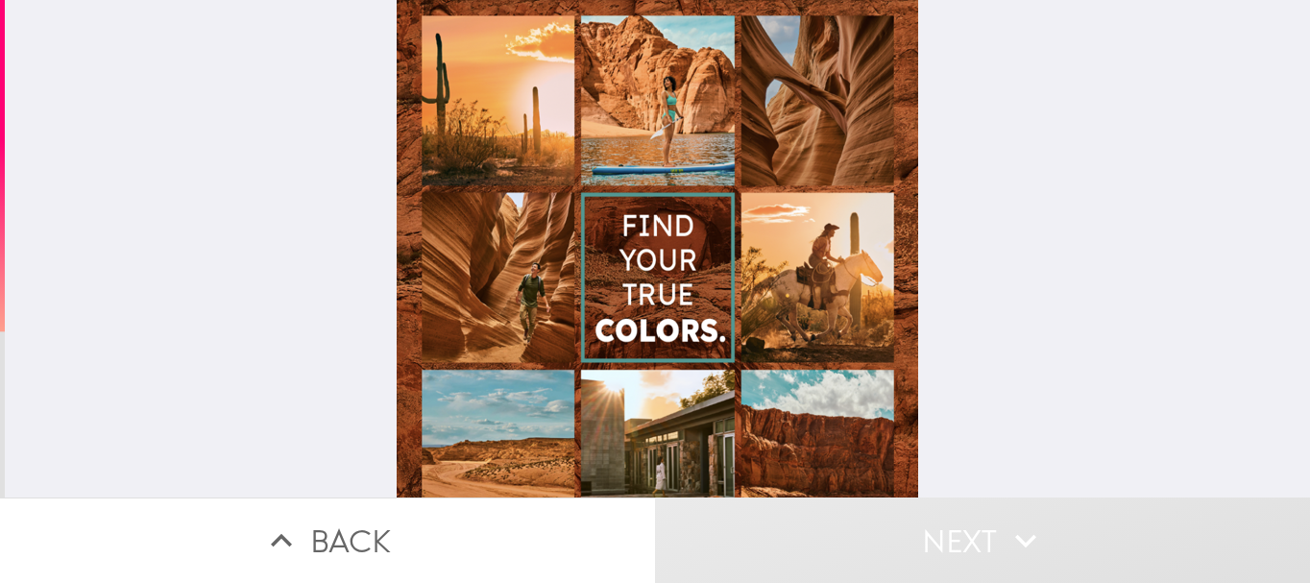
click at [470, 115] on div at bounding box center [657, 374] width 521 height 749
click at [495, 234] on div at bounding box center [657, 374] width 521 height 749
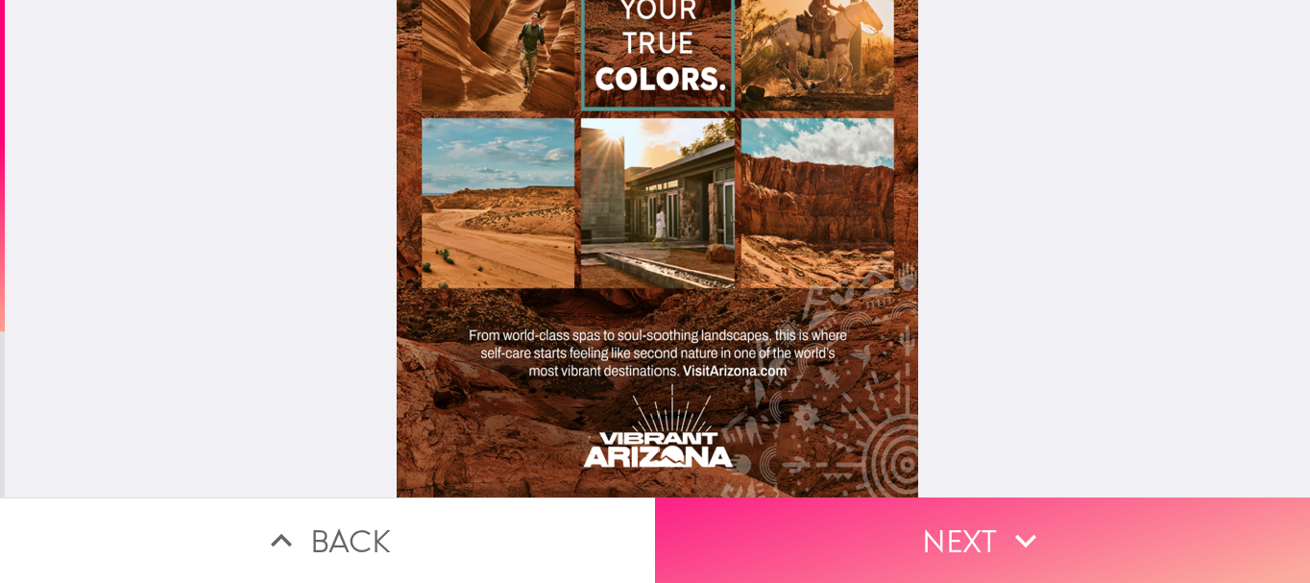
click at [972, 521] on button "Next" at bounding box center [982, 539] width 655 height 85
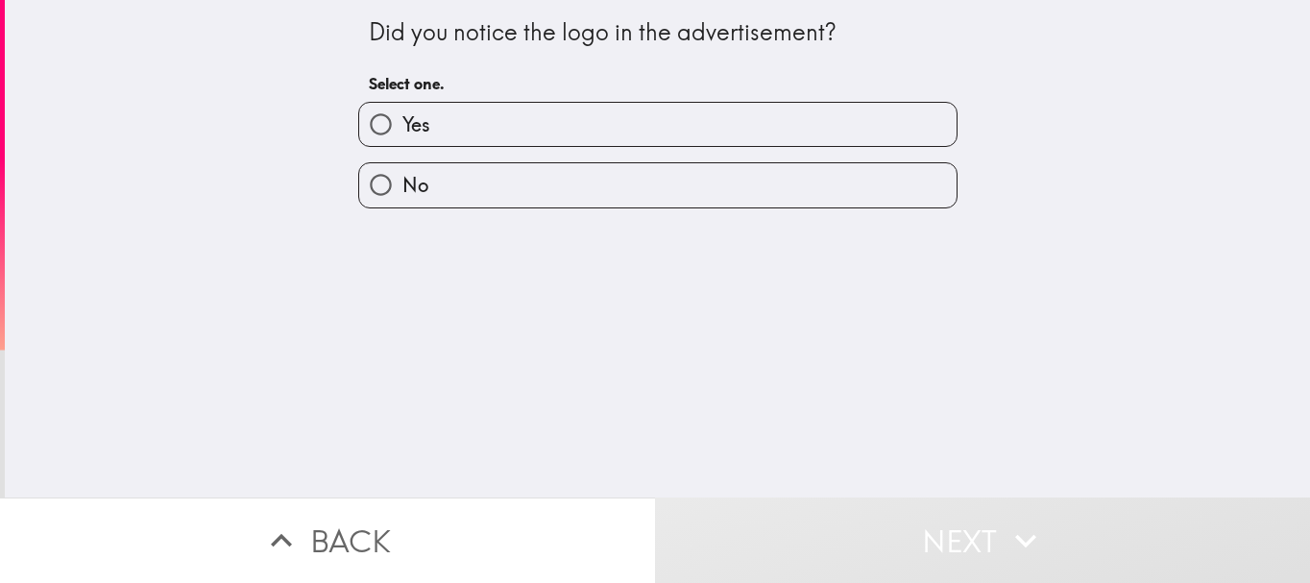
click at [599, 113] on label "Yes" at bounding box center [657, 124] width 597 height 43
click at [402, 113] on input "Yes" at bounding box center [380, 124] width 43 height 43
radio input "true"
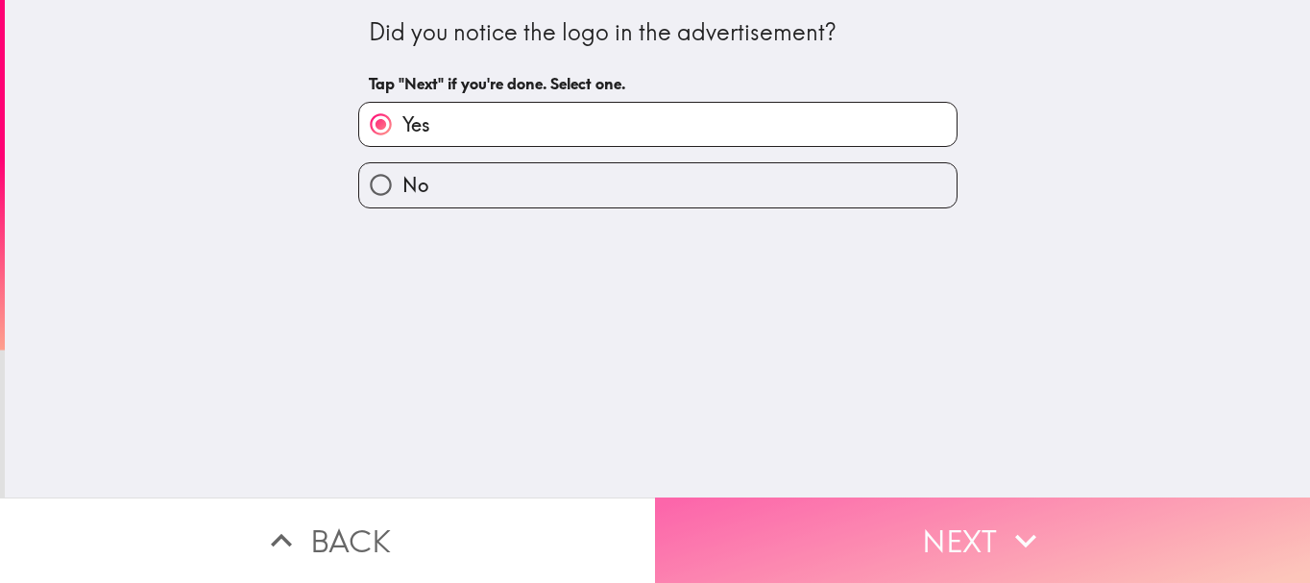
click at [946, 512] on button "Next" at bounding box center [982, 539] width 655 height 85
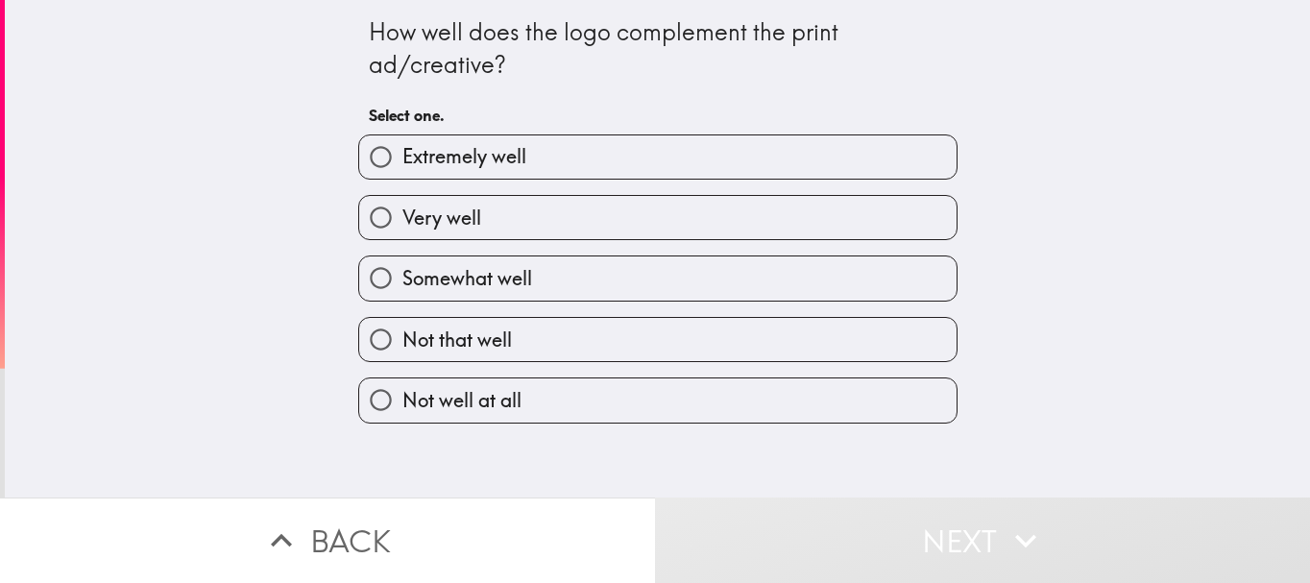
click at [618, 165] on label "Extremely well" at bounding box center [657, 156] width 597 height 43
click at [402, 165] on input "Extremely well" at bounding box center [380, 156] width 43 height 43
radio input "true"
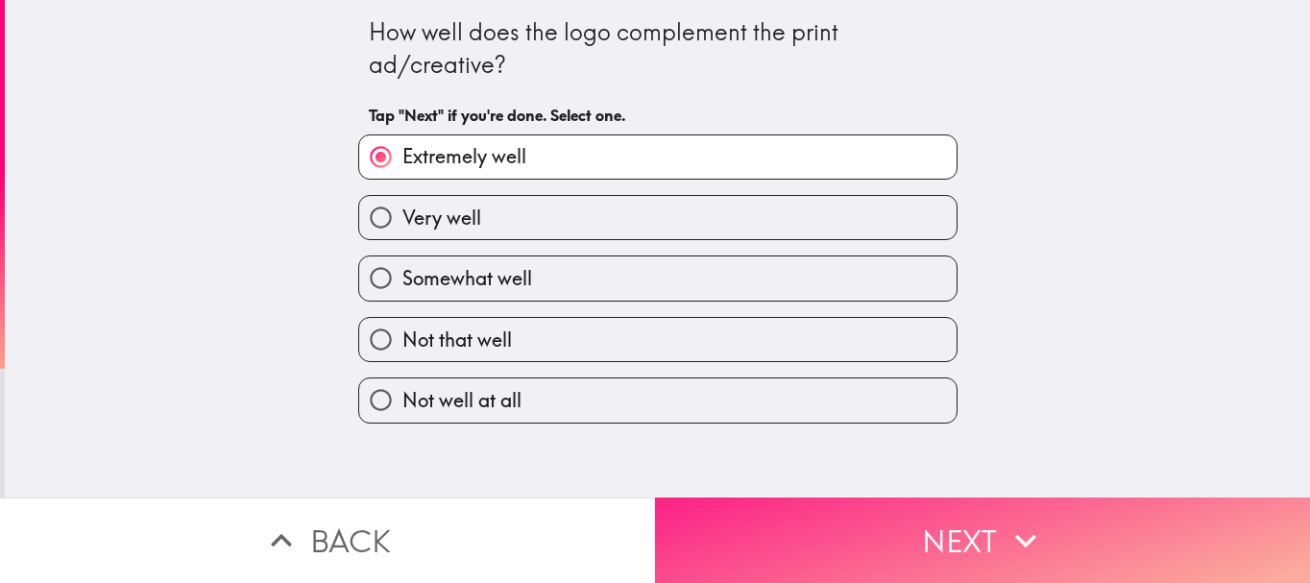
click at [903, 519] on button "Next" at bounding box center [982, 539] width 655 height 85
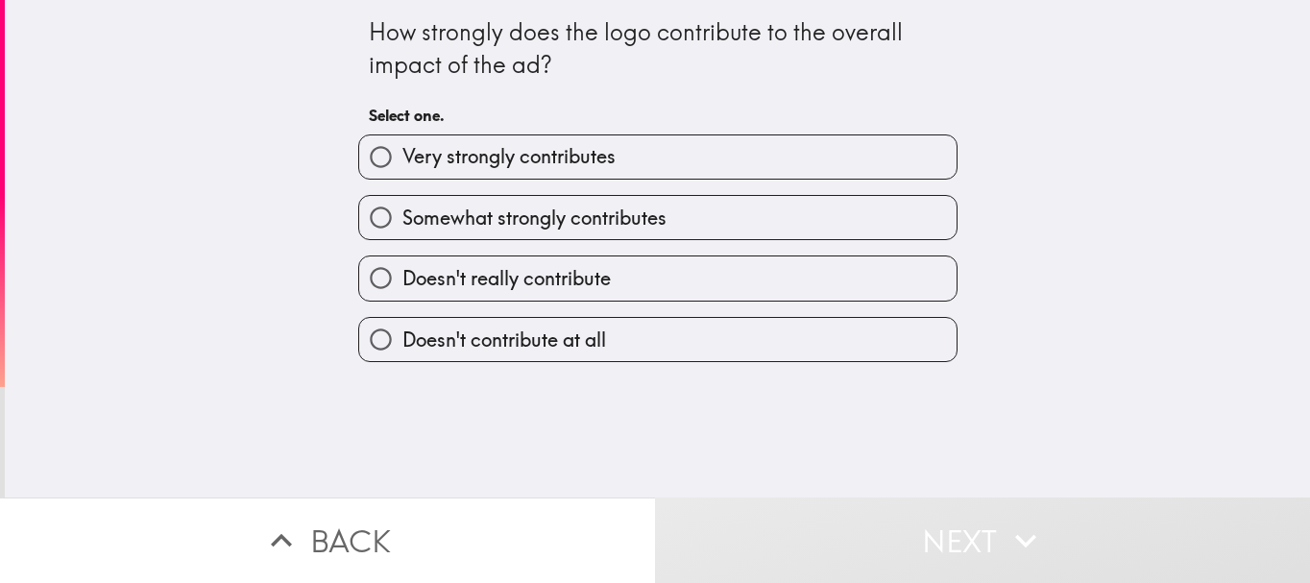
click at [631, 159] on label "Very strongly contributes" at bounding box center [657, 156] width 597 height 43
click at [402, 159] on input "Very strongly contributes" at bounding box center [380, 156] width 43 height 43
radio input "true"
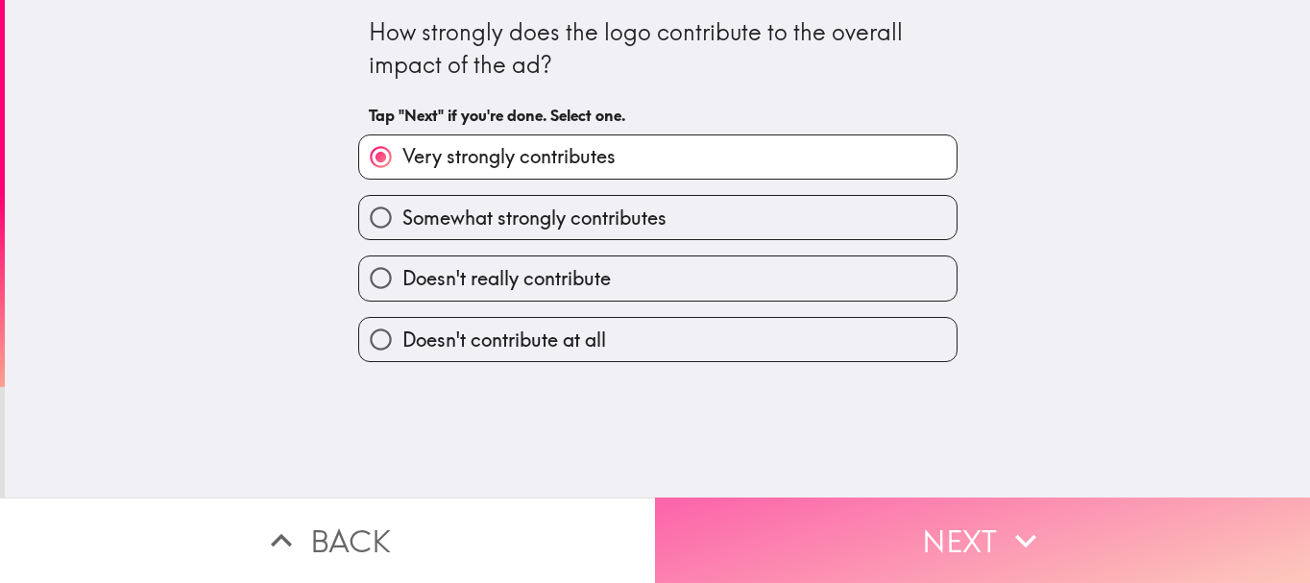
click at [957, 547] on button "Next" at bounding box center [982, 539] width 655 height 85
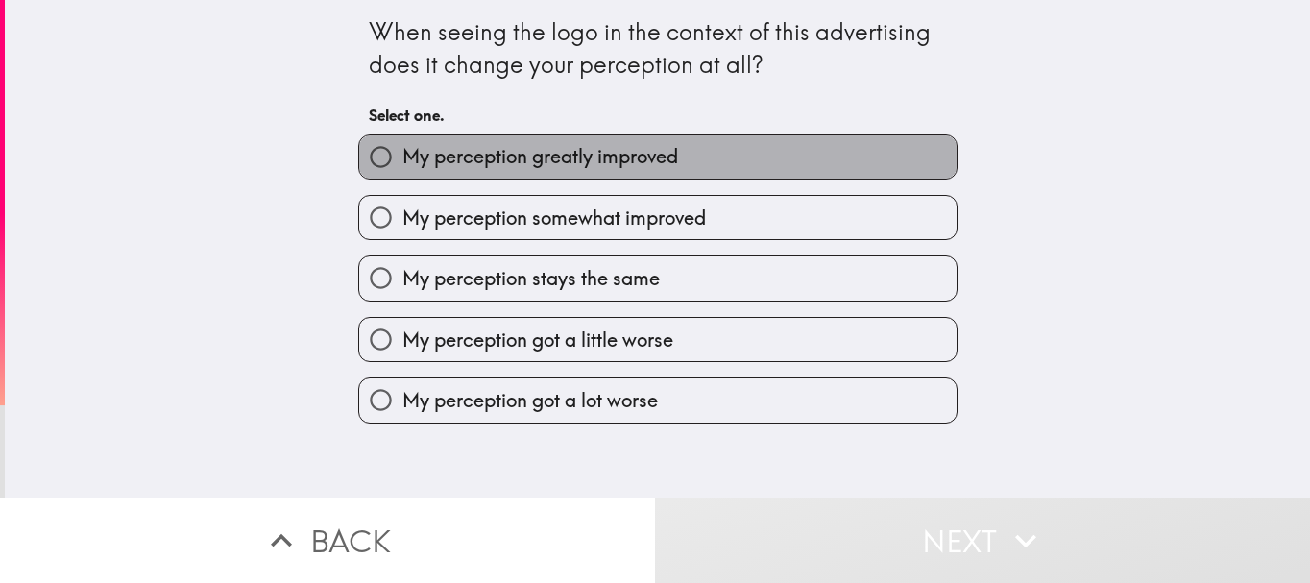
click at [613, 157] on span "My perception greatly improved" at bounding box center [540, 156] width 276 height 27
click at [402, 157] on input "My perception greatly improved" at bounding box center [380, 156] width 43 height 43
radio input "true"
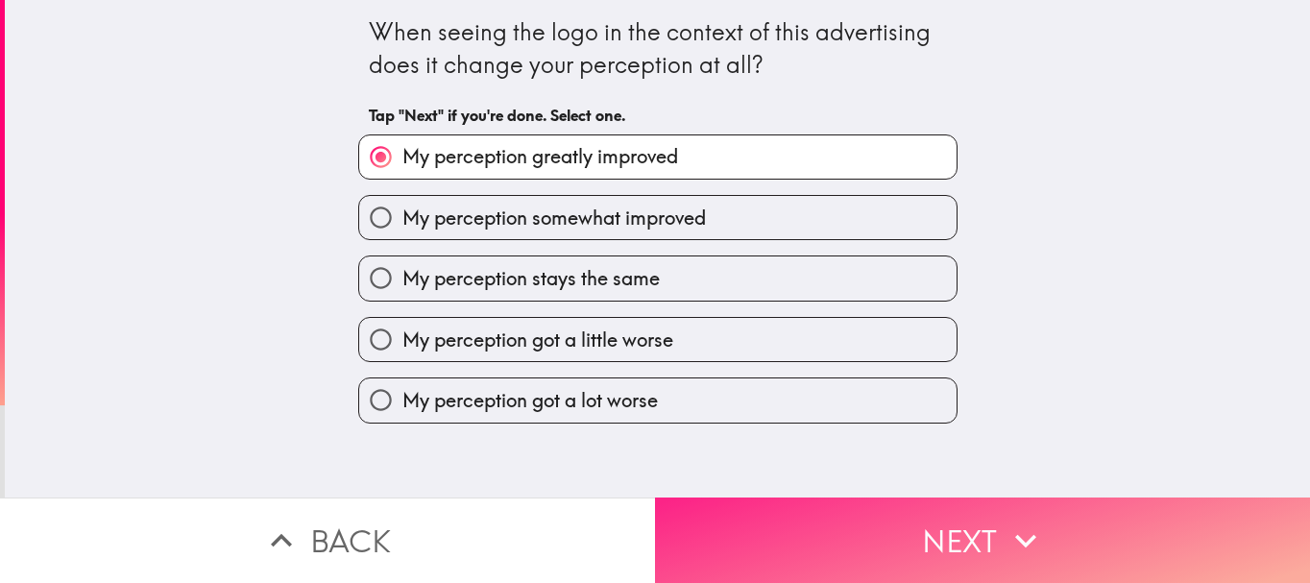
click at [744, 503] on button "Next" at bounding box center [982, 539] width 655 height 85
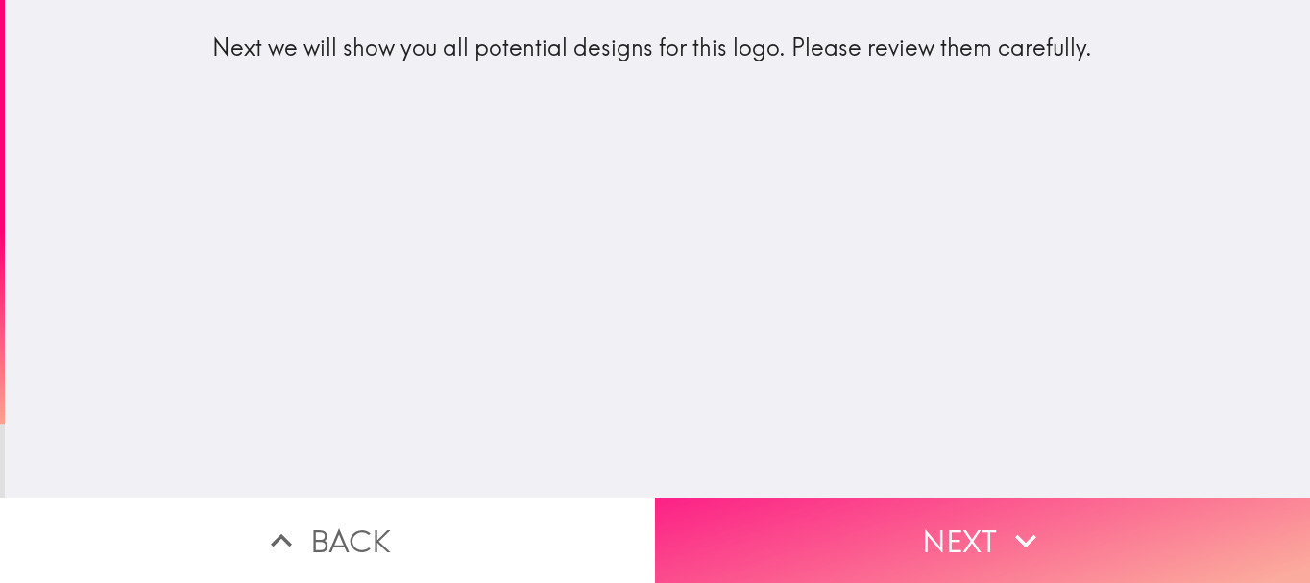
click at [874, 505] on button "Next" at bounding box center [982, 539] width 655 height 85
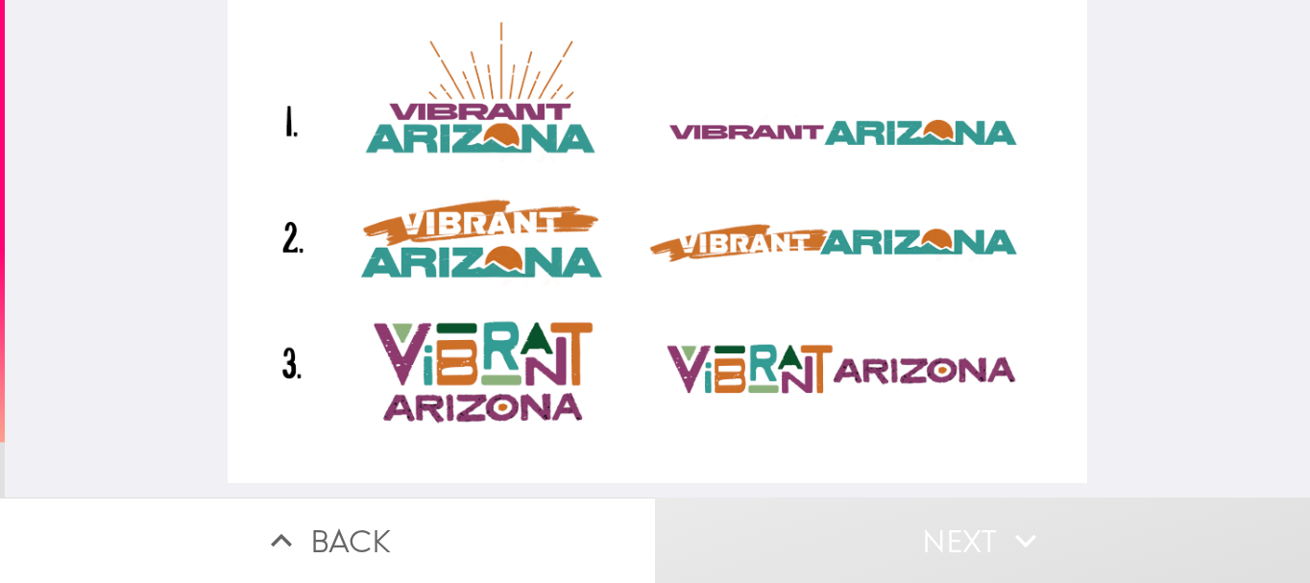
drag, startPoint x: 401, startPoint y: 81, endPoint x: 374, endPoint y: 107, distance: 38.0
click at [396, 88] on div at bounding box center [657, 241] width 858 height 483
click at [374, 107] on div at bounding box center [657, 241] width 858 height 483
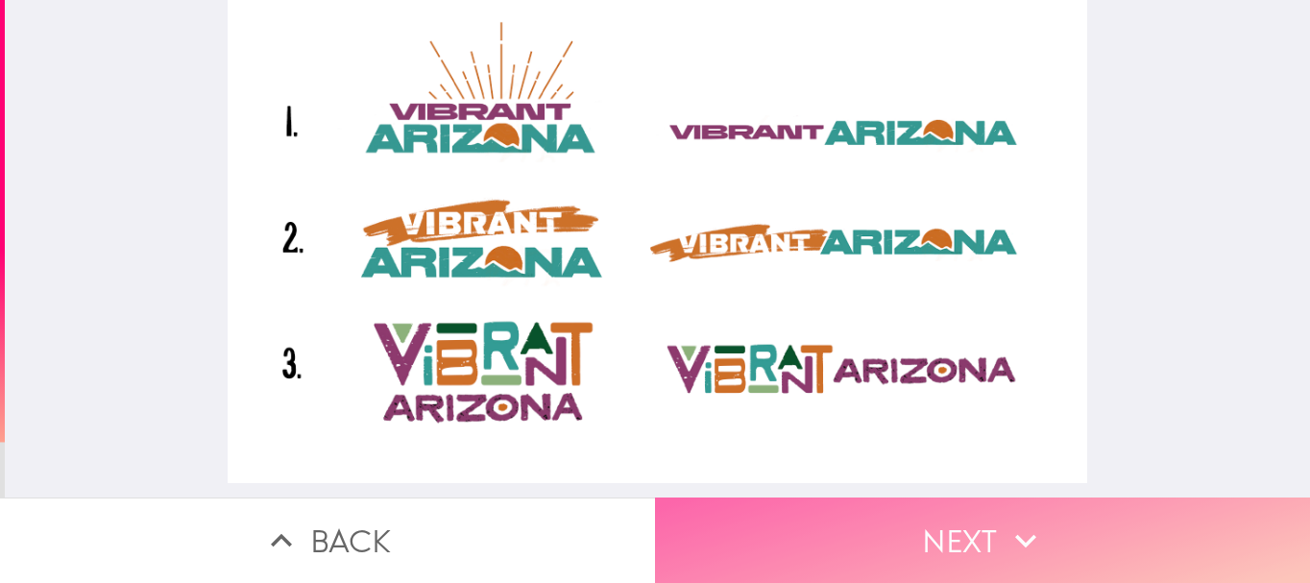
click at [940, 542] on button "Next" at bounding box center [982, 539] width 655 height 85
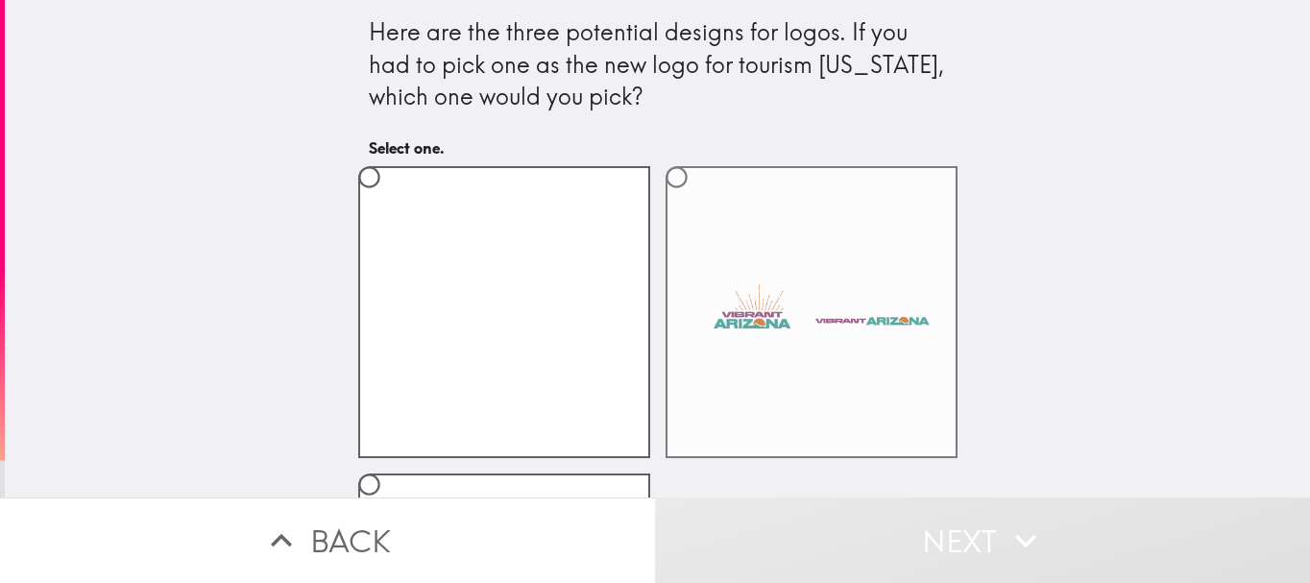
click at [764, 369] on label at bounding box center [811, 312] width 292 height 292
click at [698, 199] on input "radio" at bounding box center [676, 177] width 43 height 43
radio input "true"
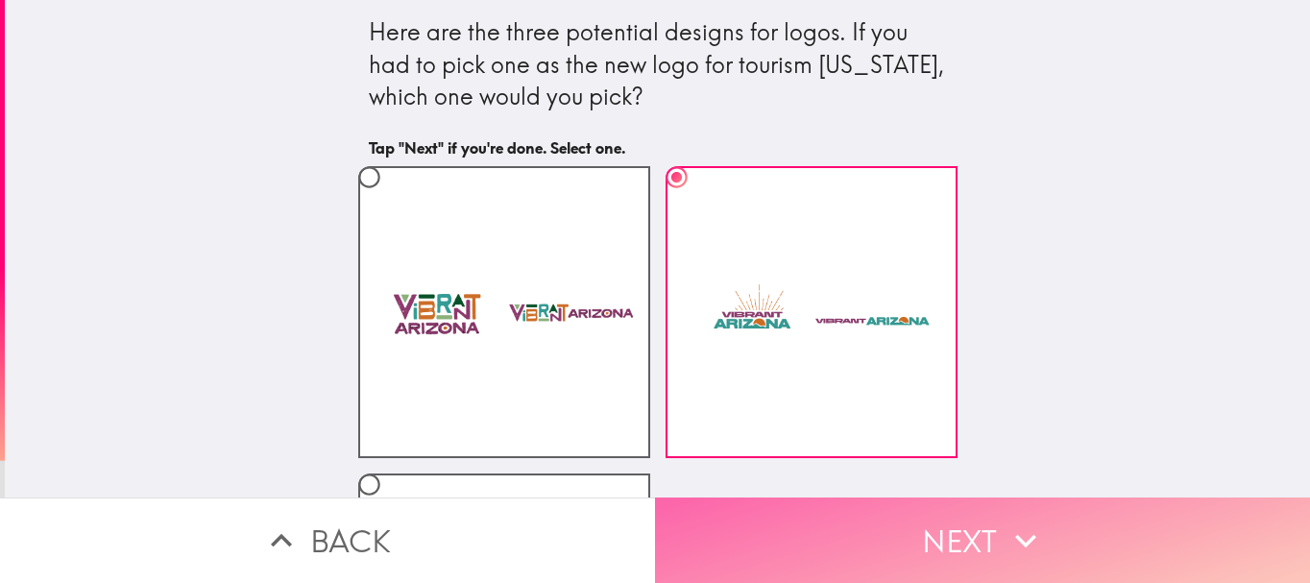
click at [901, 508] on button "Next" at bounding box center [982, 539] width 655 height 85
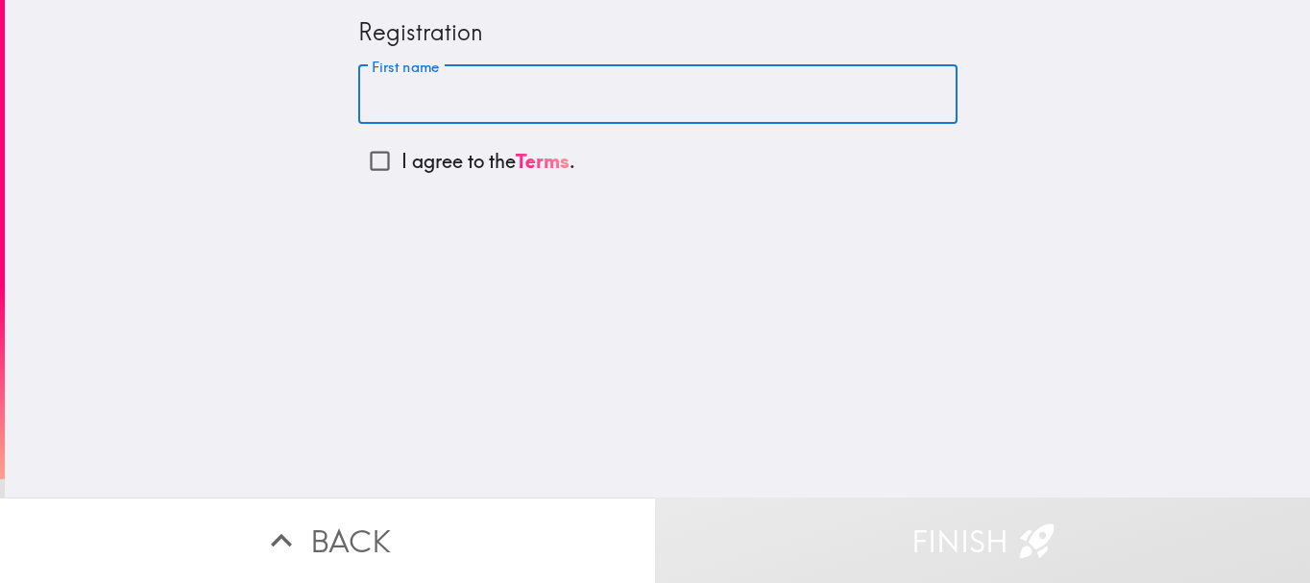
click at [621, 93] on input "First name" at bounding box center [657, 95] width 599 height 60
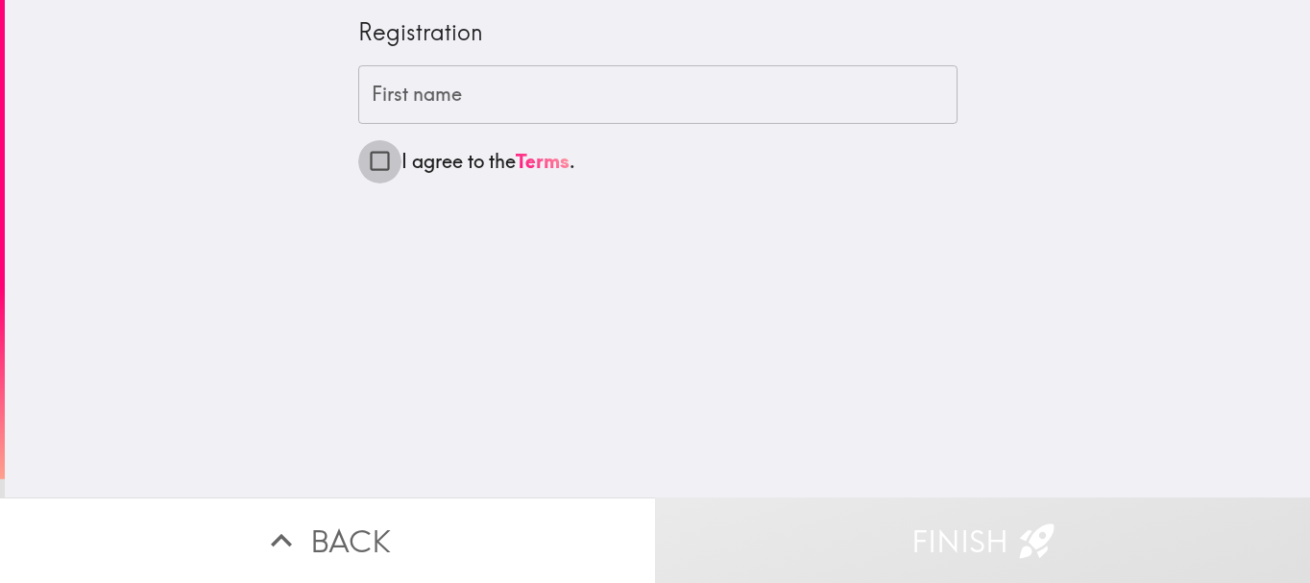
click at [385, 165] on input "I agree to the Terms ." at bounding box center [379, 160] width 43 height 43
click at [370, 159] on input "I agree to the Terms ." at bounding box center [379, 160] width 43 height 43
click at [369, 159] on input "I agree to the Terms ." at bounding box center [379, 160] width 43 height 43
checkbox input "true"
click at [734, 85] on input "First name" at bounding box center [657, 95] width 599 height 60
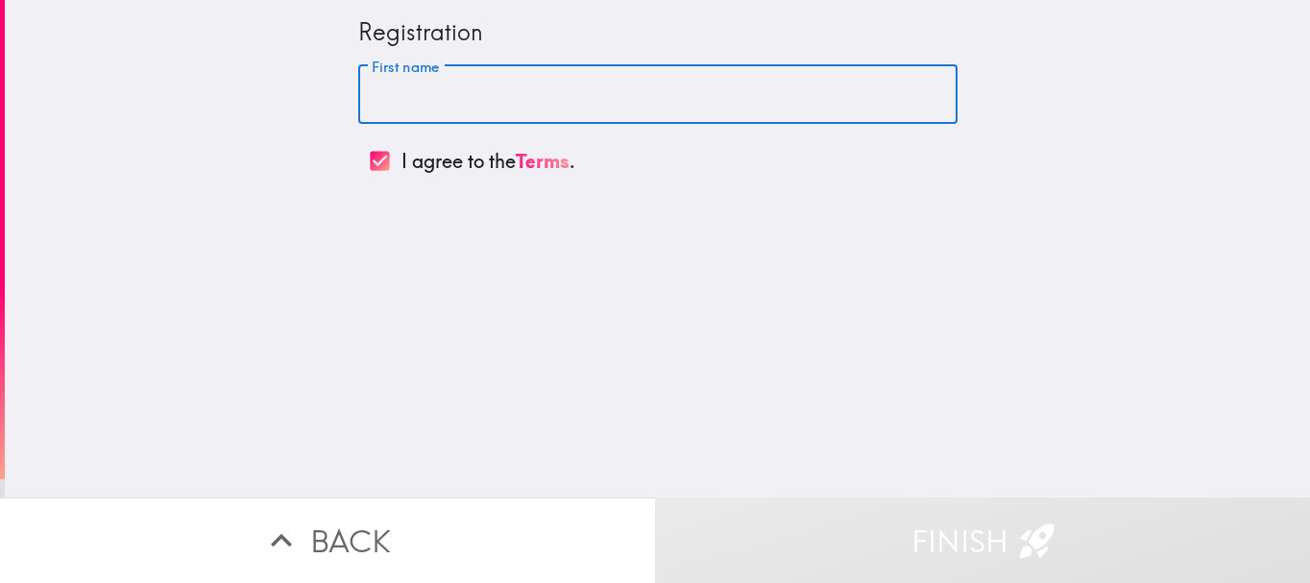
type input "g"
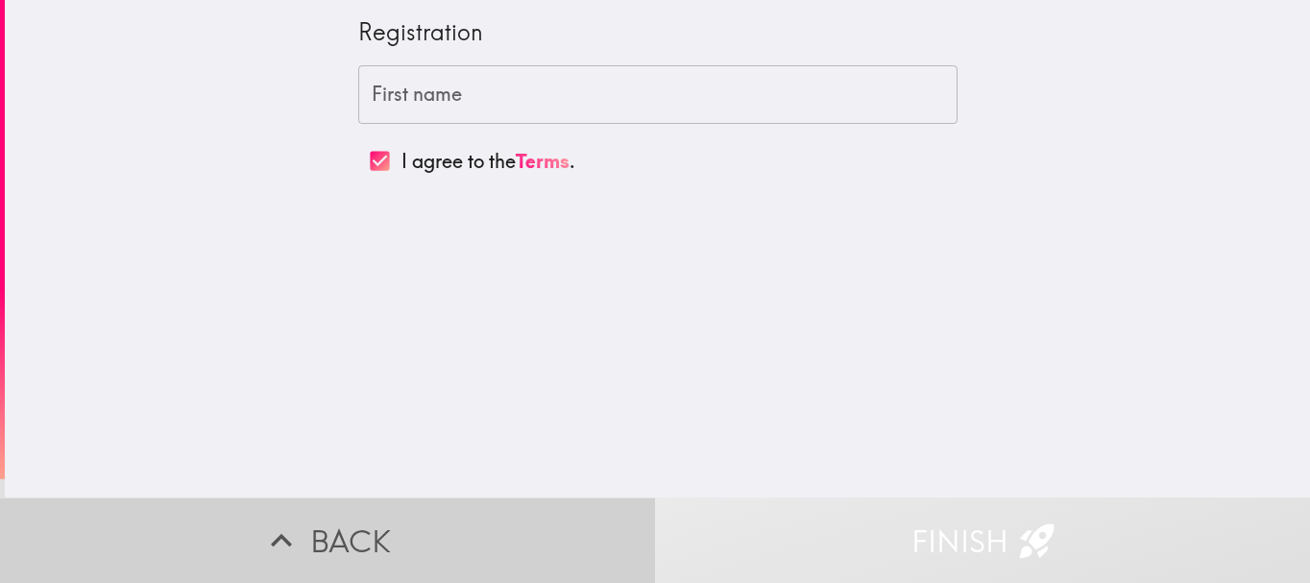
click at [278, 534] on icon "button" at bounding box center [281, 540] width 21 height 13
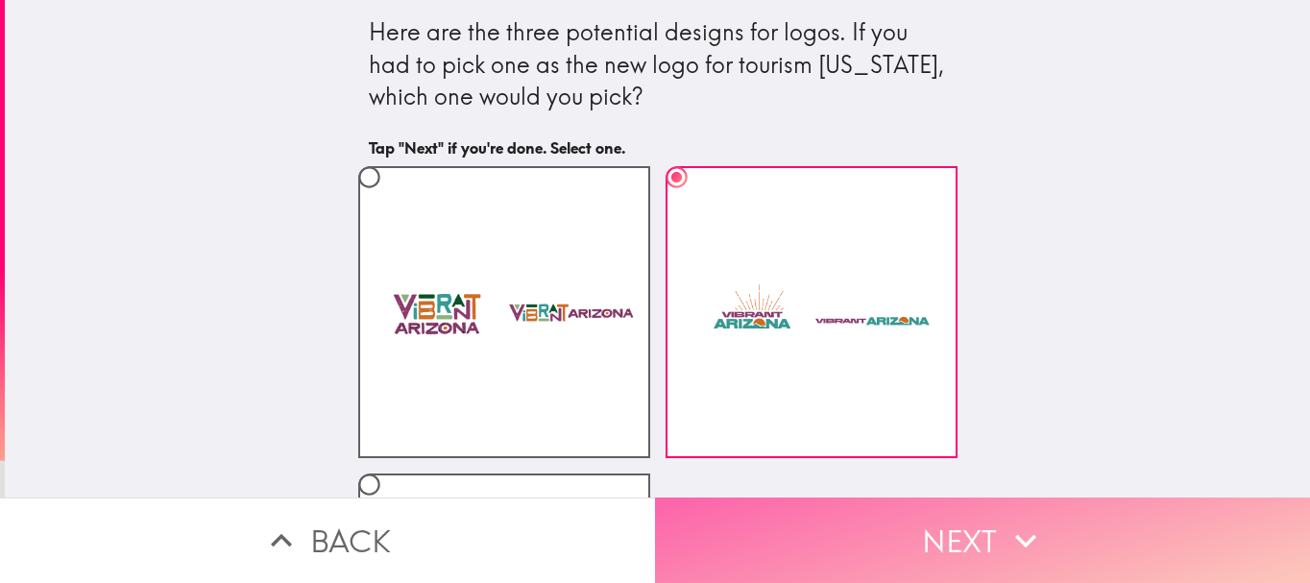
click at [837, 545] on button "Next" at bounding box center [982, 539] width 655 height 85
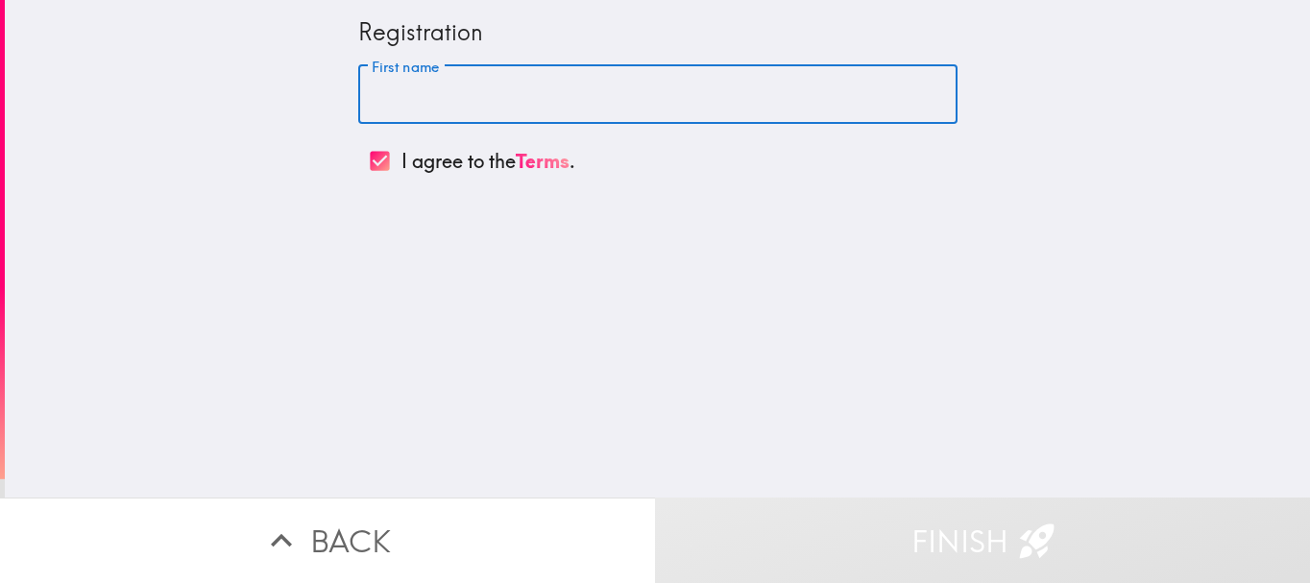
click at [543, 106] on input "First name" at bounding box center [657, 95] width 599 height 60
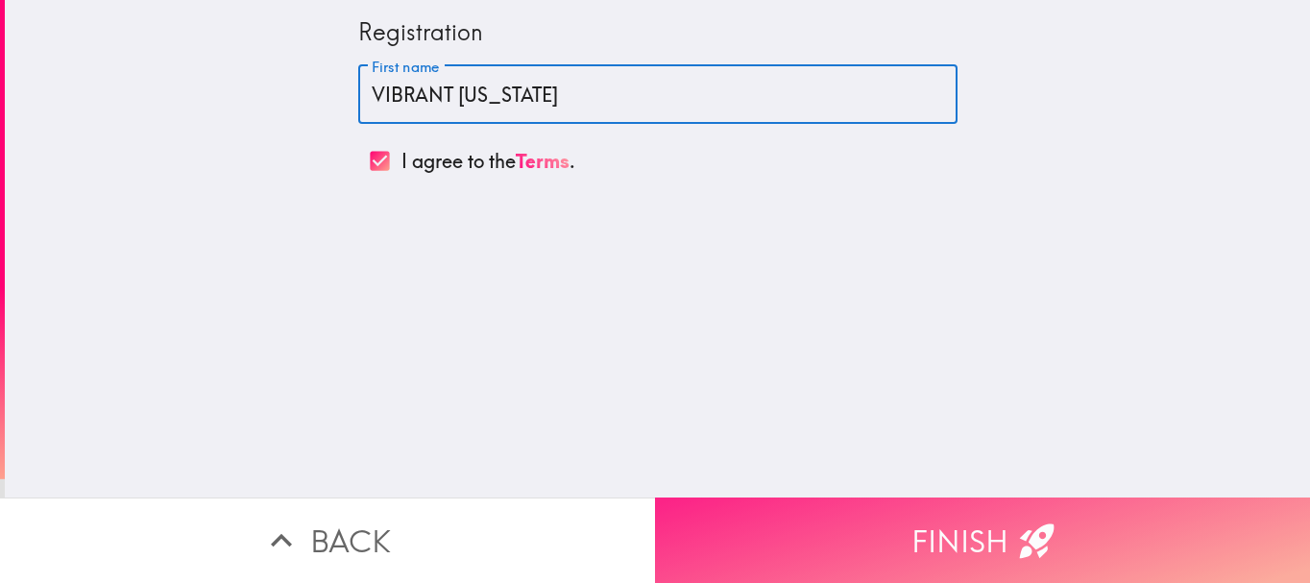
type input "VIBRANT [US_STATE]"
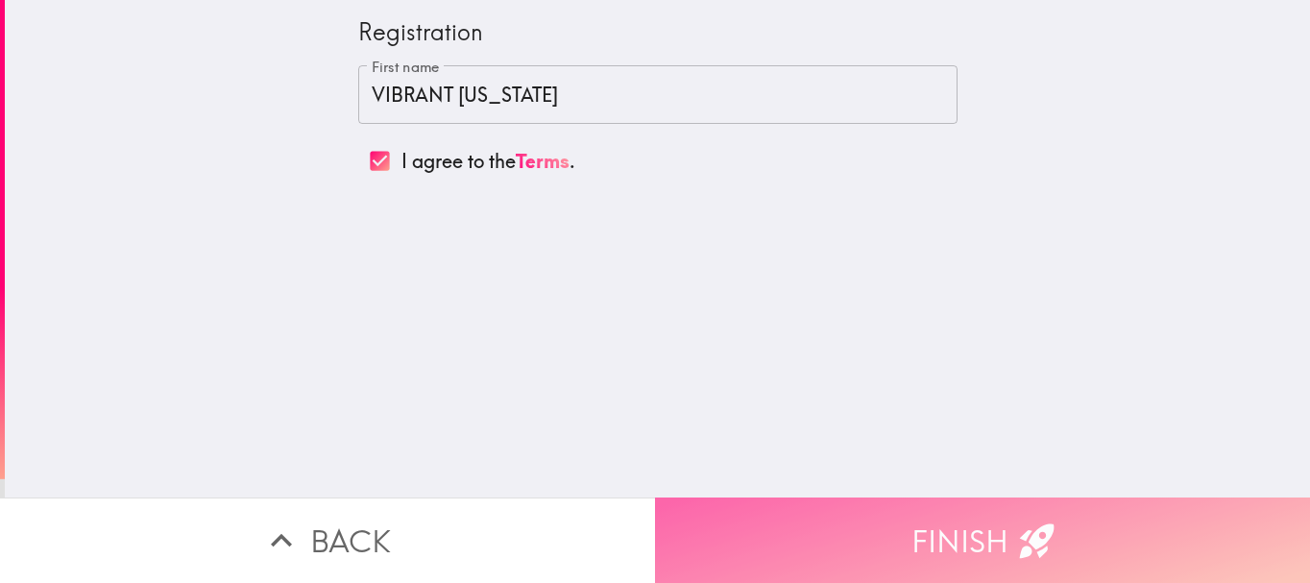
click at [852, 537] on button "Finish" at bounding box center [982, 539] width 655 height 85
